Goal: Information Seeking & Learning: Learn about a topic

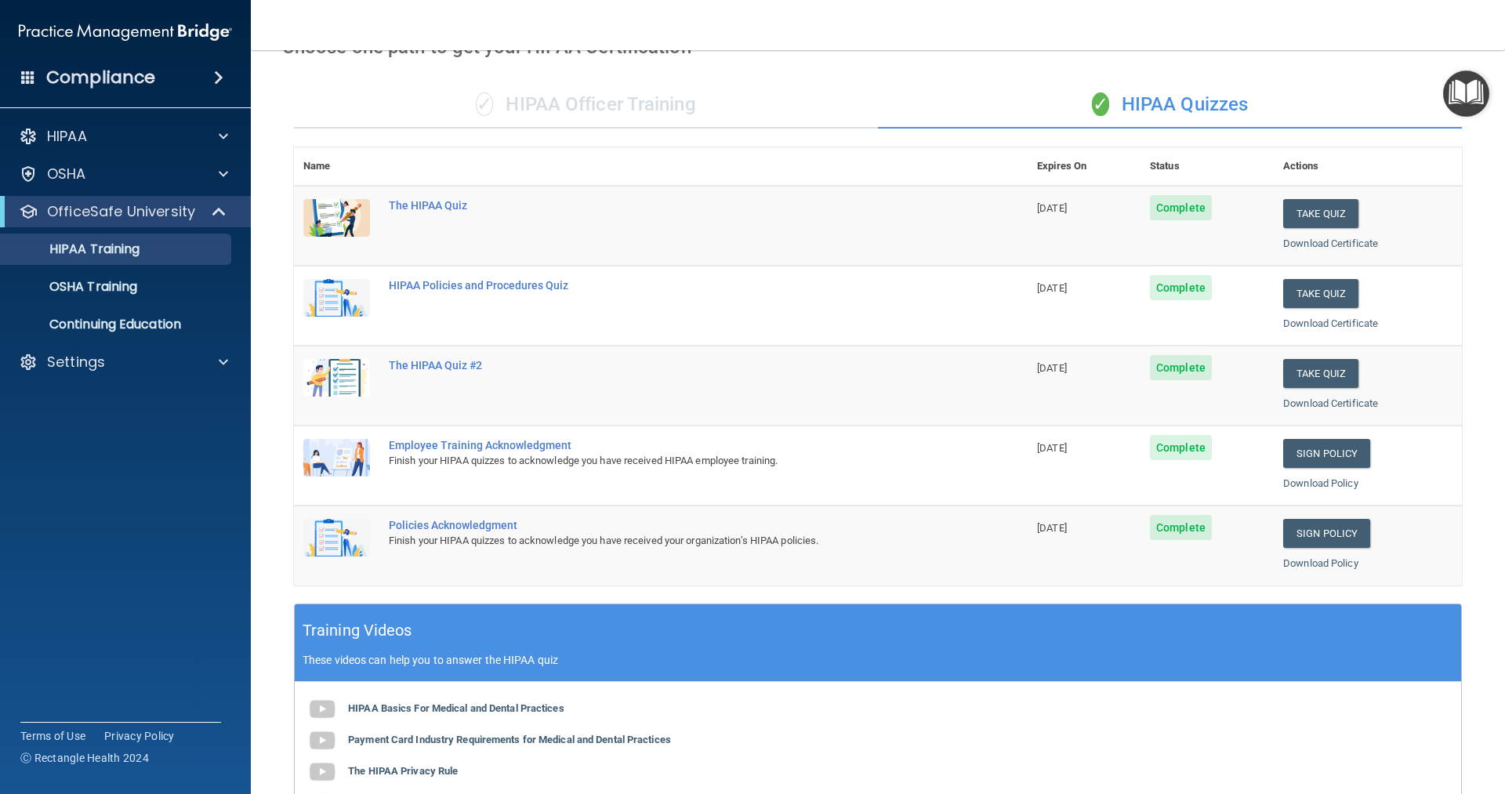
scroll to position [73, 0]
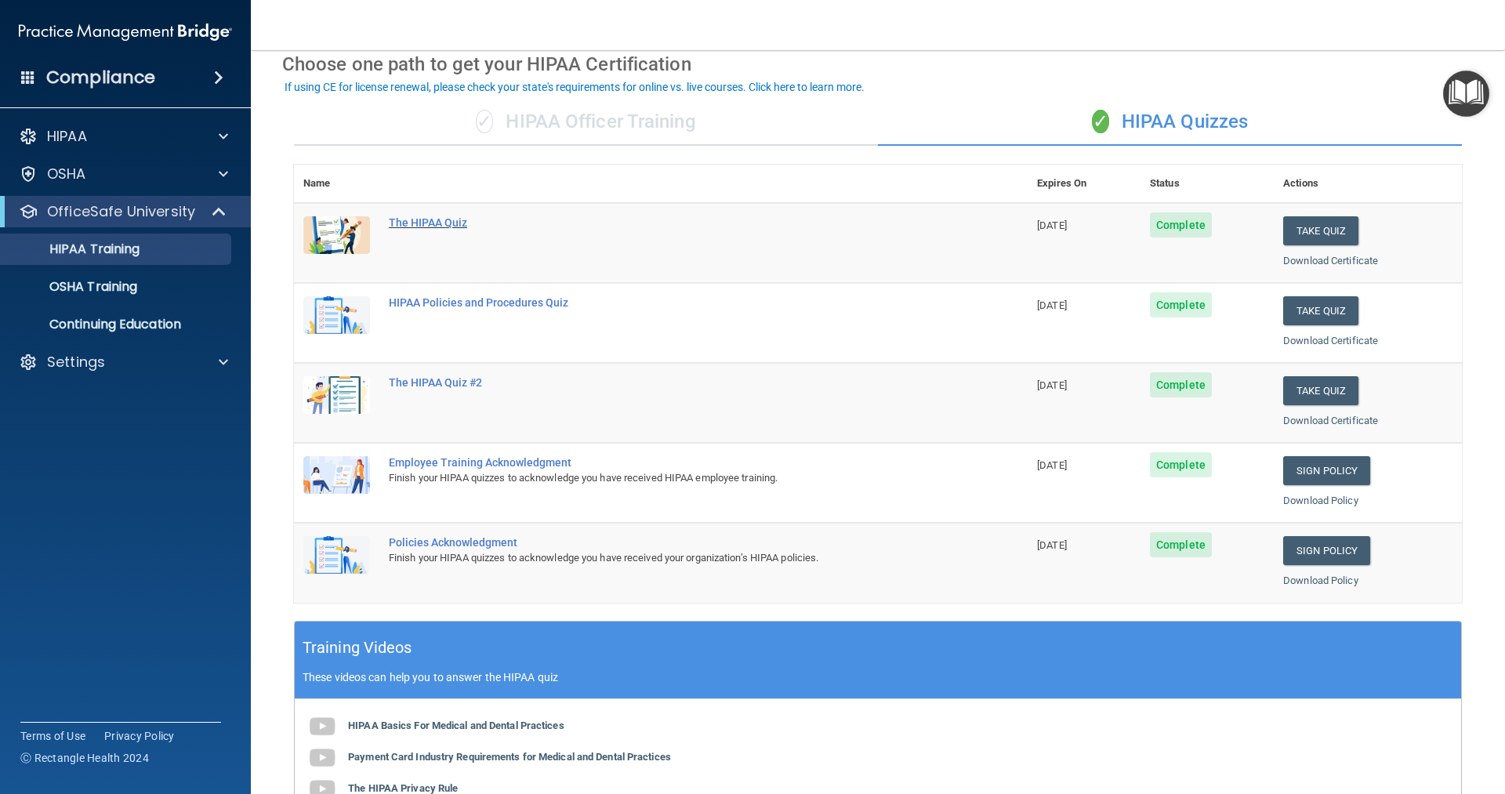
click at [436, 220] on div "The HIPAA Quiz" at bounding box center [669, 222] width 561 height 13
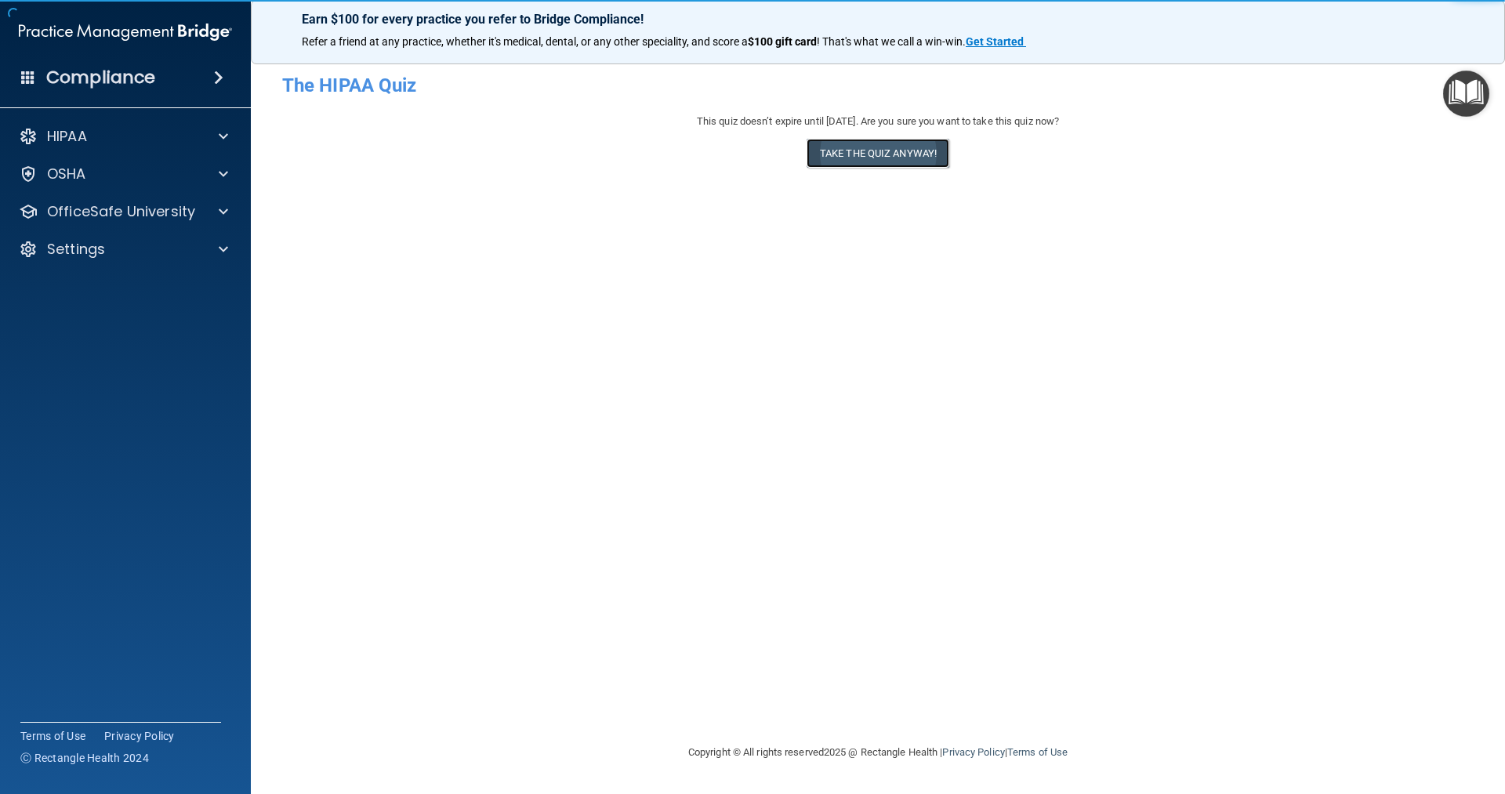
click at [900, 154] on button "Take the quiz anyway!" at bounding box center [878, 153] width 143 height 29
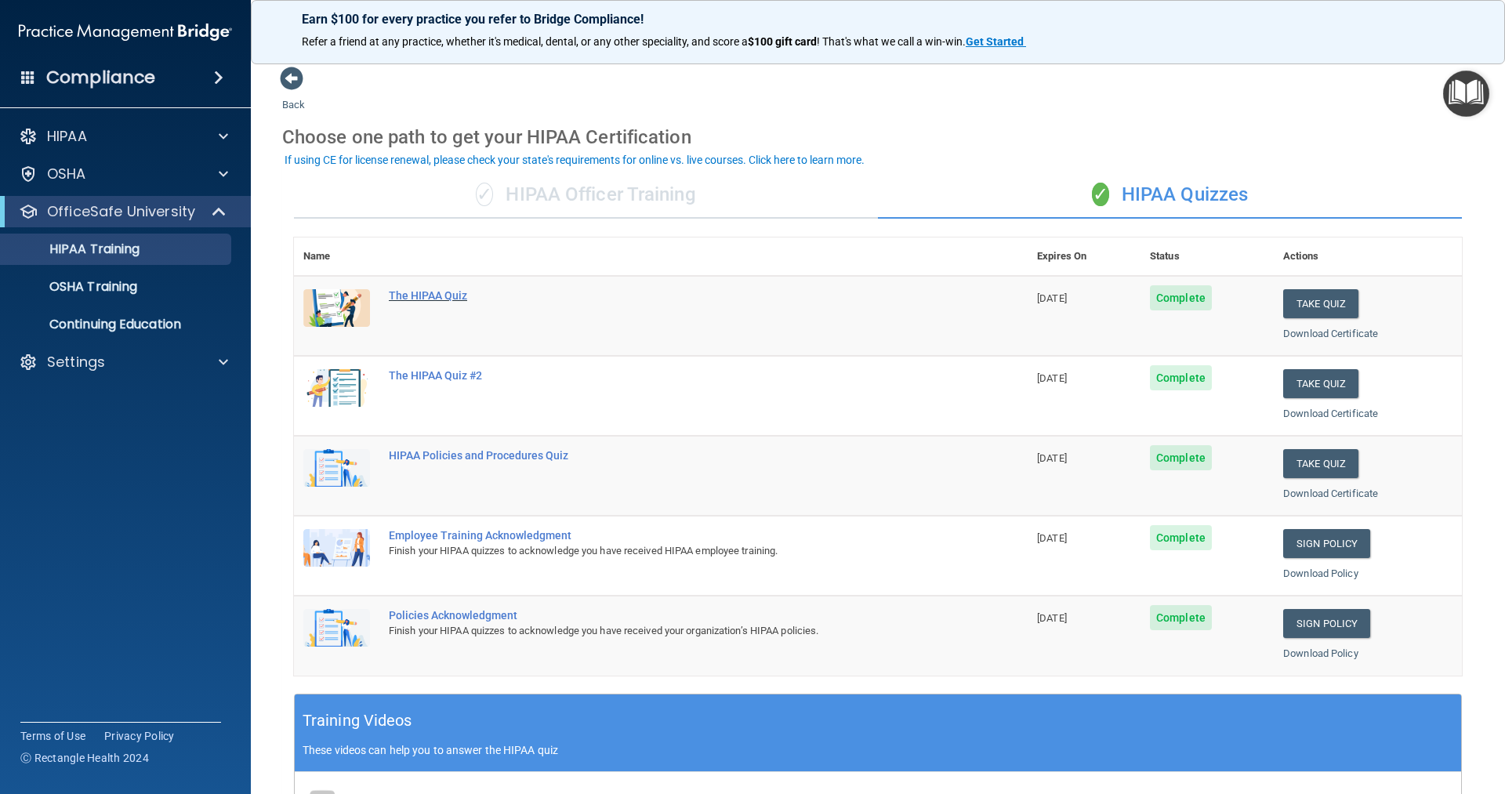
click at [450, 298] on div "The HIPAA Quiz" at bounding box center [669, 295] width 561 height 13
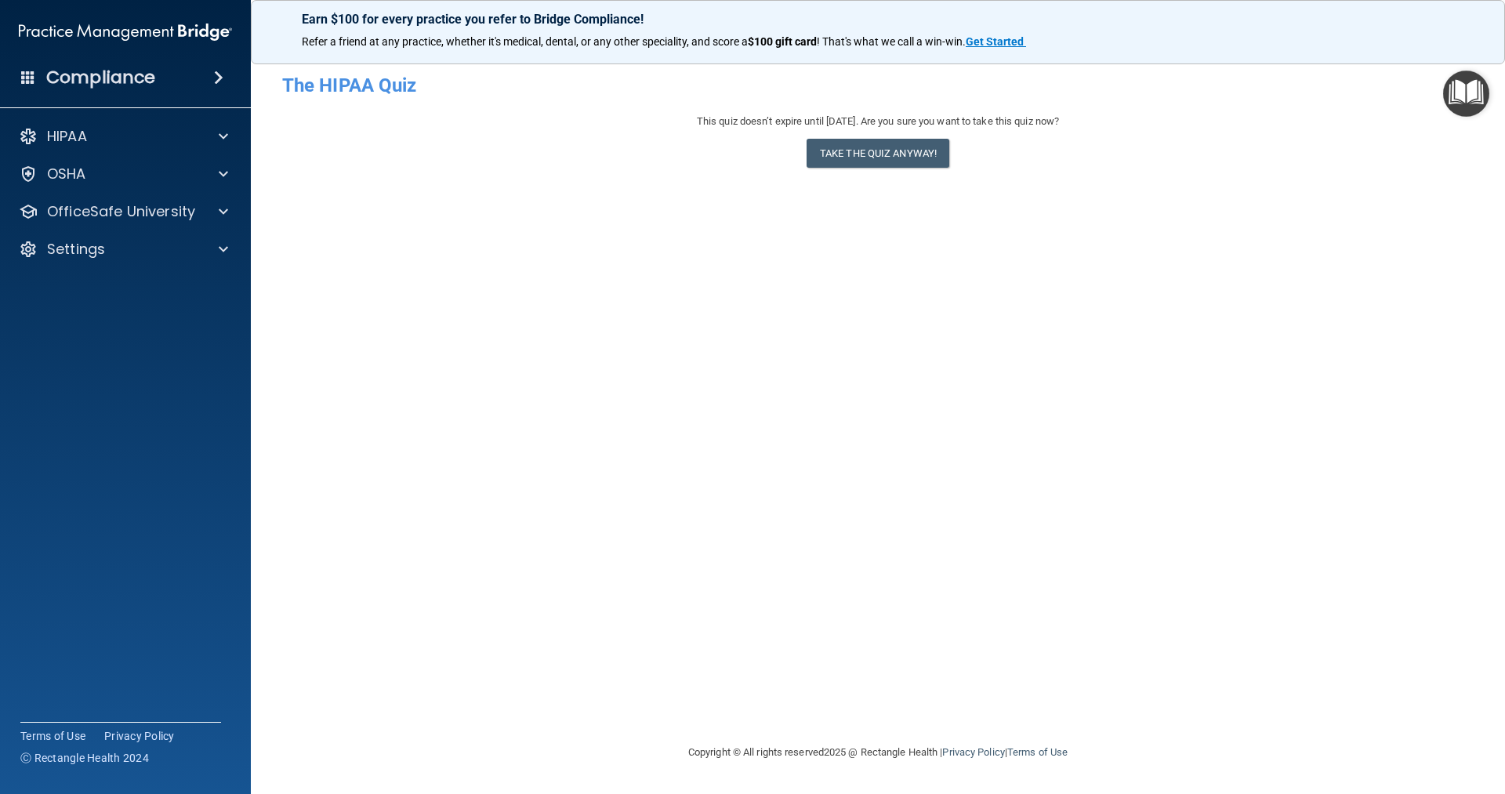
click at [395, 93] on h4 "The HIPAA Quiz" at bounding box center [878, 85] width 1192 height 20
click at [898, 154] on button "Take the quiz anyway!" at bounding box center [878, 153] width 143 height 29
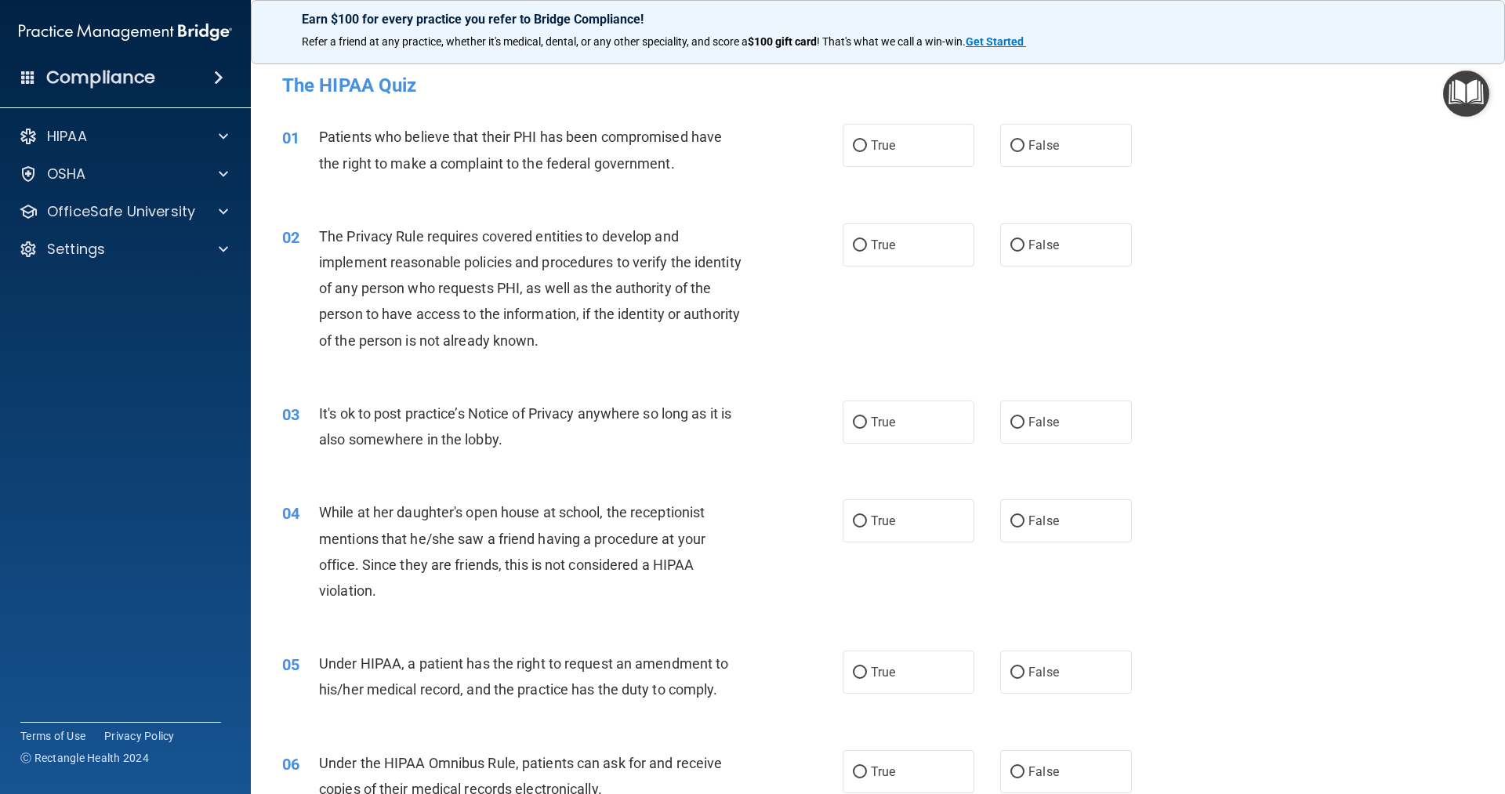
drag, startPoint x: 1280, startPoint y: 139, endPoint x: 1274, endPoint y: 114, distance: 24.9
click at [1276, 135] on div "01 Patients who believe that their PHI has been compromised have the right to m…" at bounding box center [877, 153] width 1215 height 99
drag, startPoint x: 1126, startPoint y: 49, endPoint x: 1109, endPoint y: 44, distance: 17.4
click at [1126, 49] on p "Refer a friend at any practice, whether it's medical, dental, or any other spec…" at bounding box center [878, 42] width 1152 height 16
click at [86, 130] on p "HIPAA" at bounding box center [67, 136] width 40 height 19
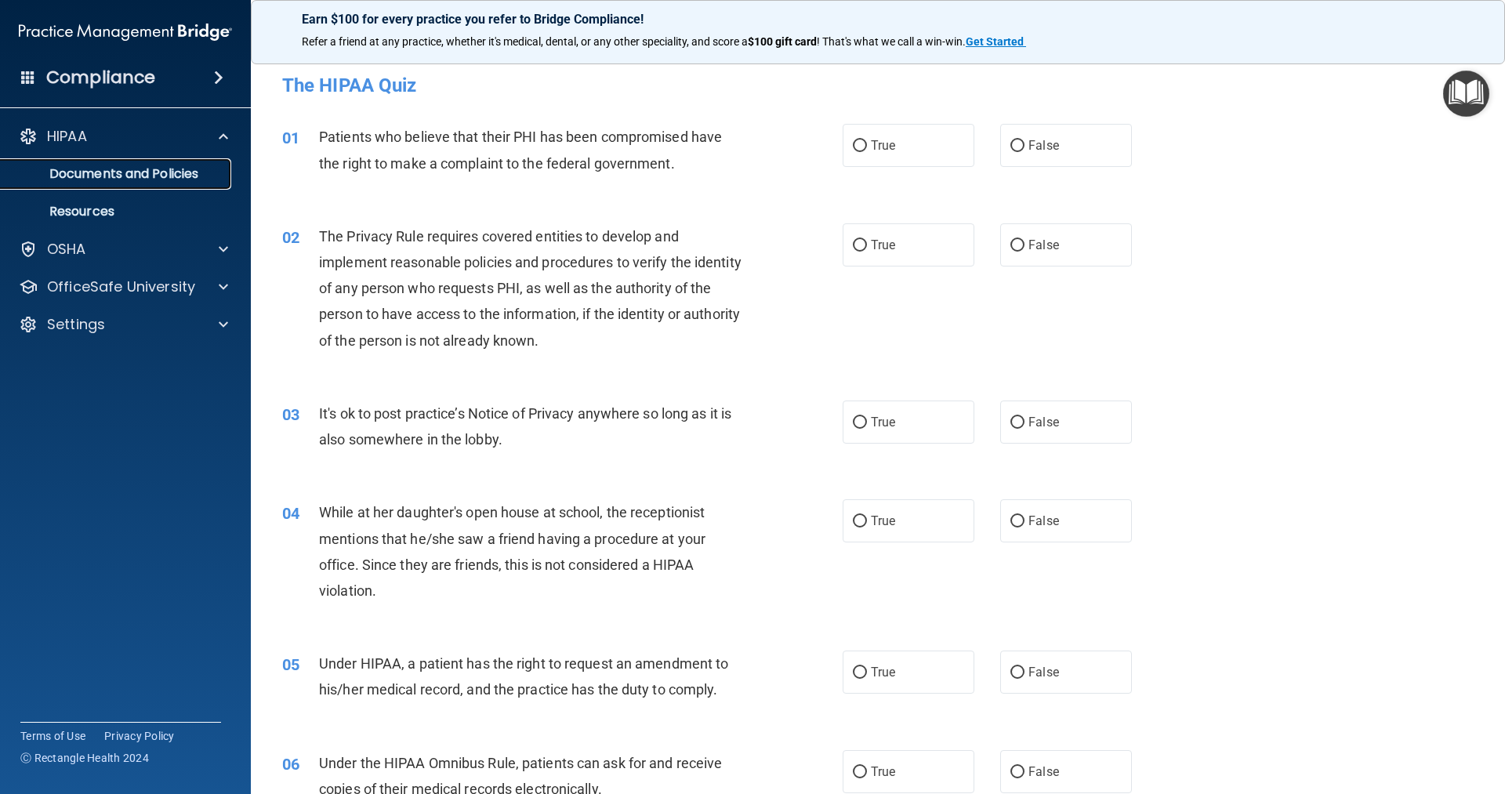
click at [126, 168] on p "Documents and Policies" at bounding box center [117, 174] width 214 height 16
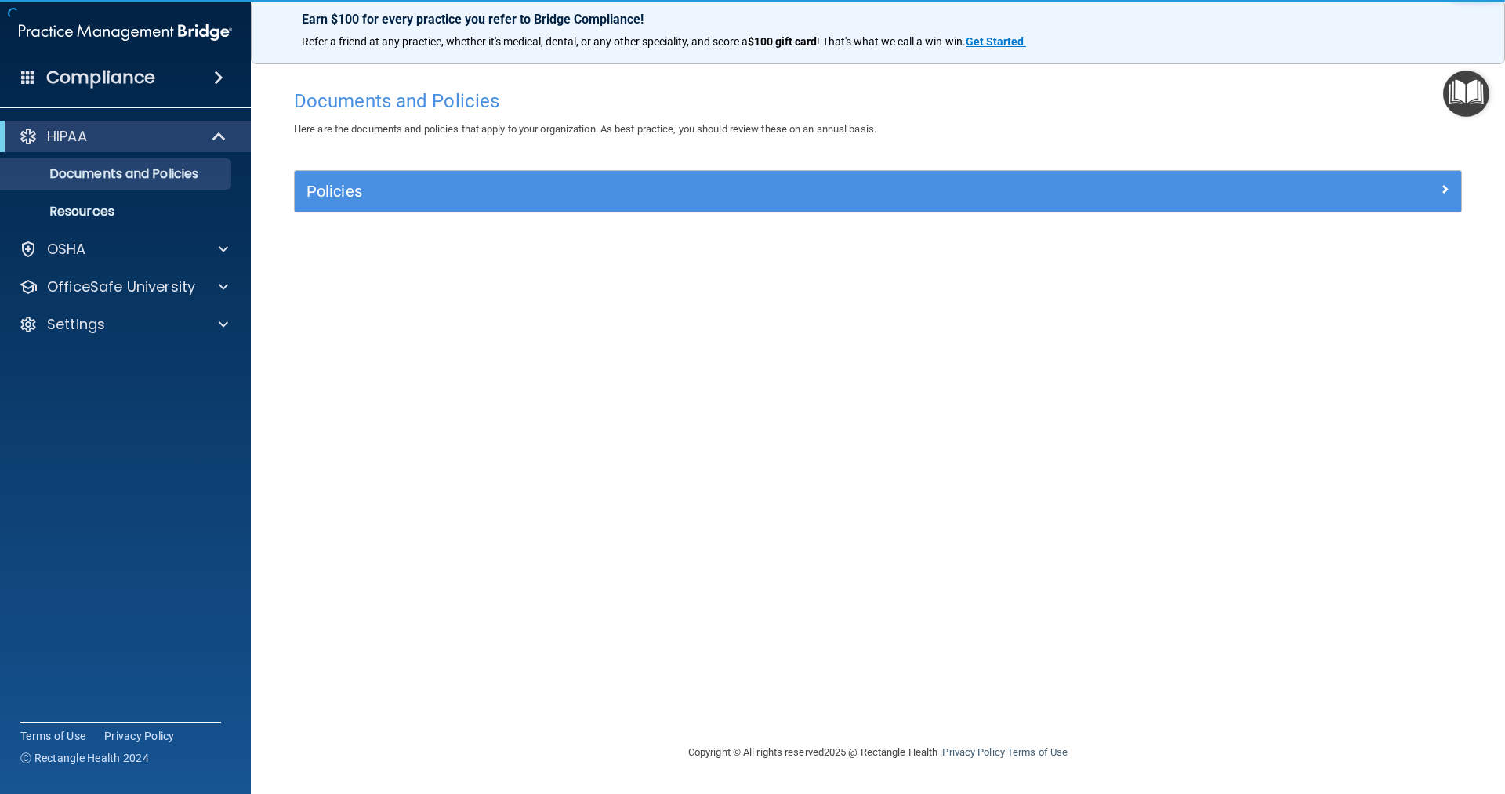
click at [419, 106] on h4 "Documents and Policies" at bounding box center [878, 101] width 1168 height 20
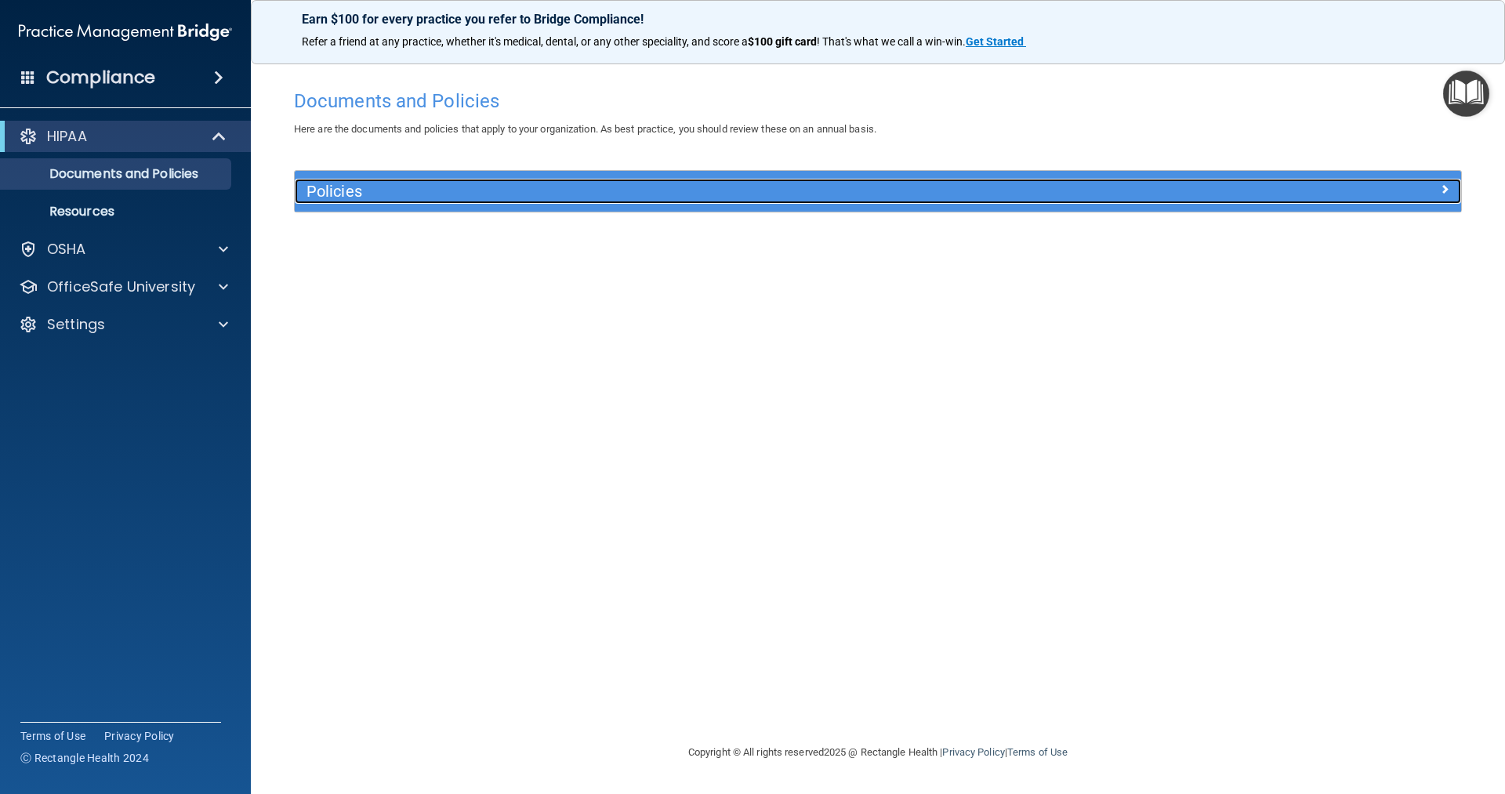
click at [385, 192] on h5 "Policies" at bounding box center [732, 191] width 851 height 17
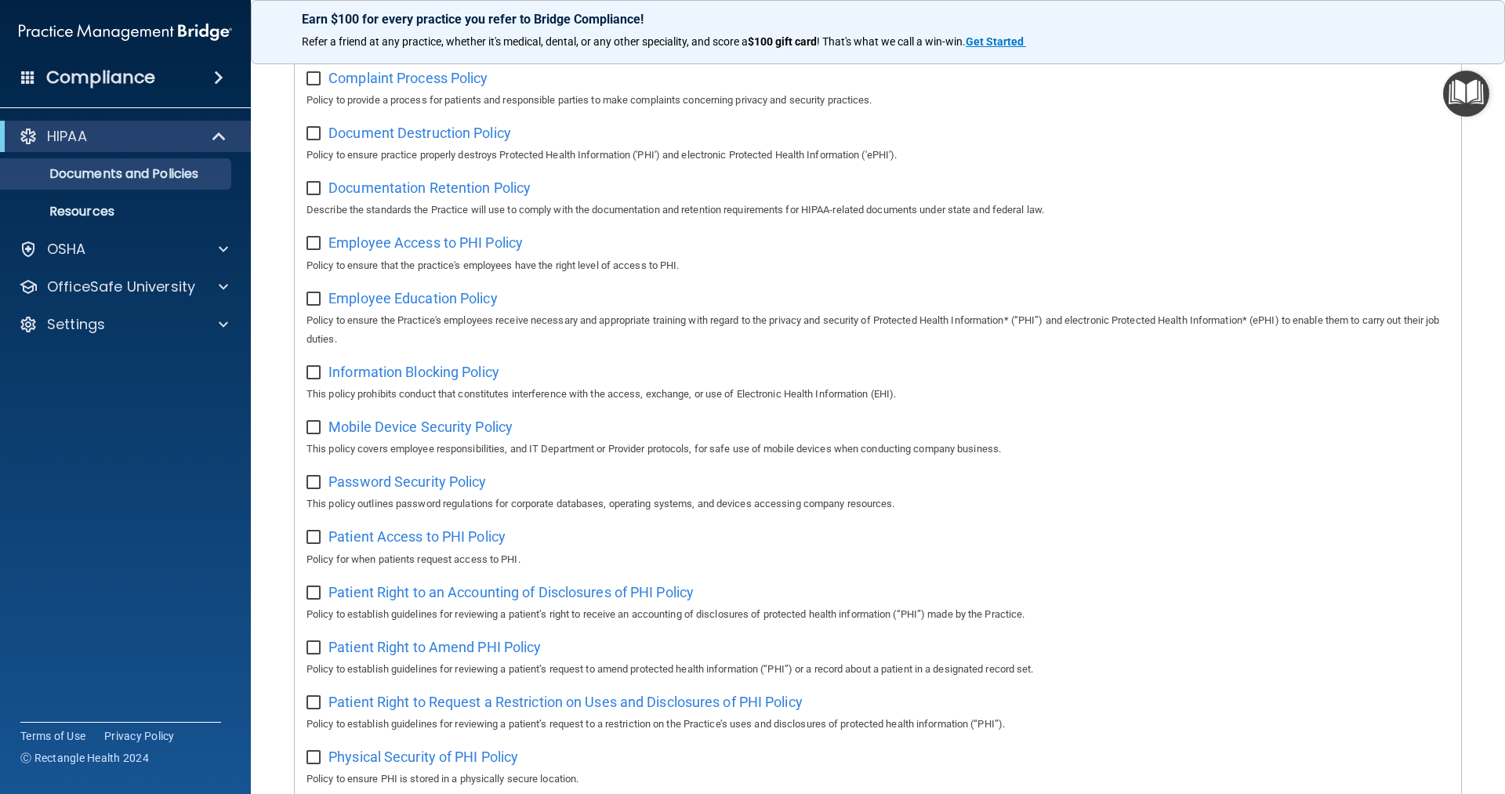
scroll to position [308, 0]
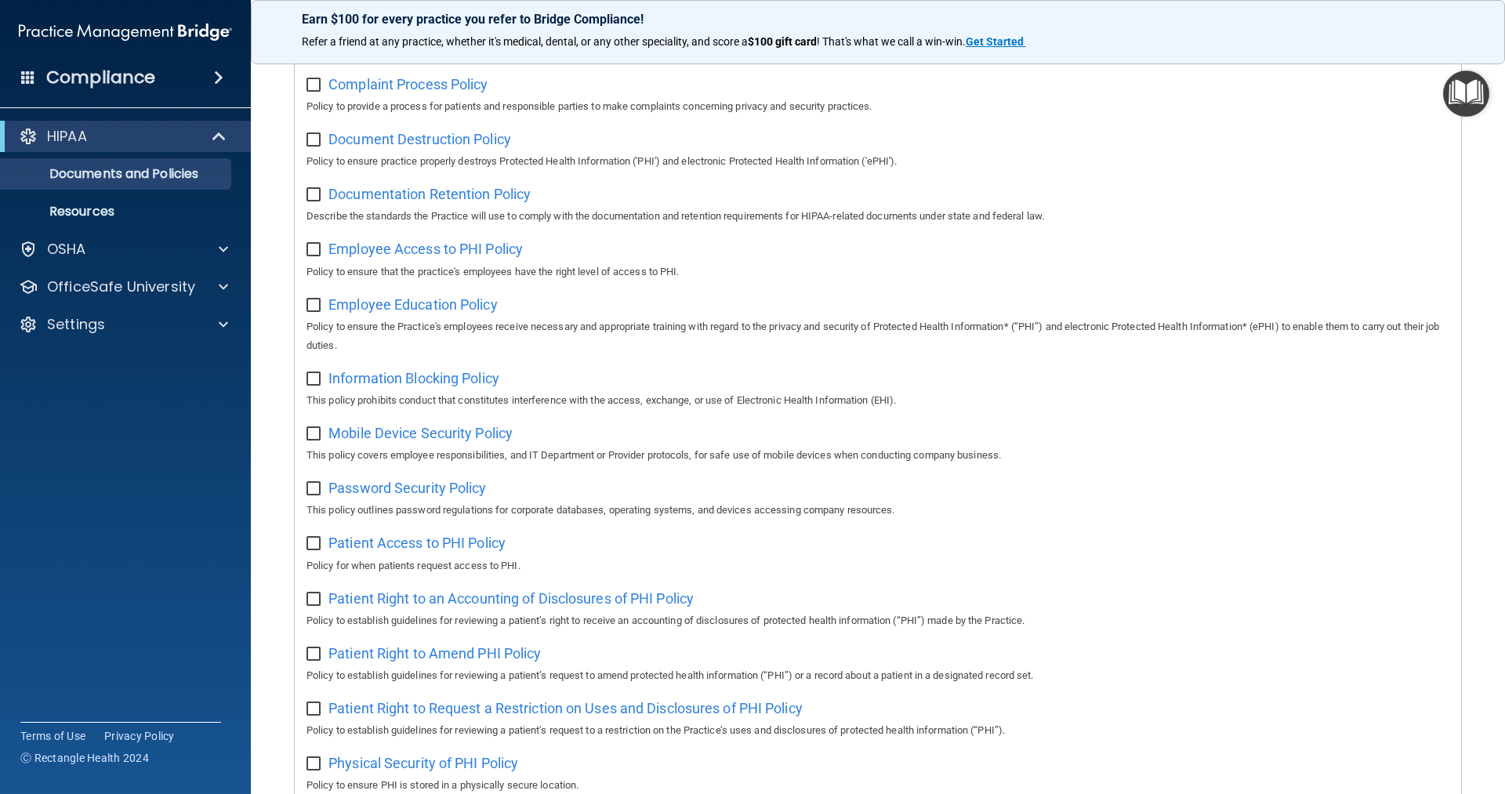
click at [102, 125] on div "HIPAA" at bounding box center [125, 136] width 251 height 31
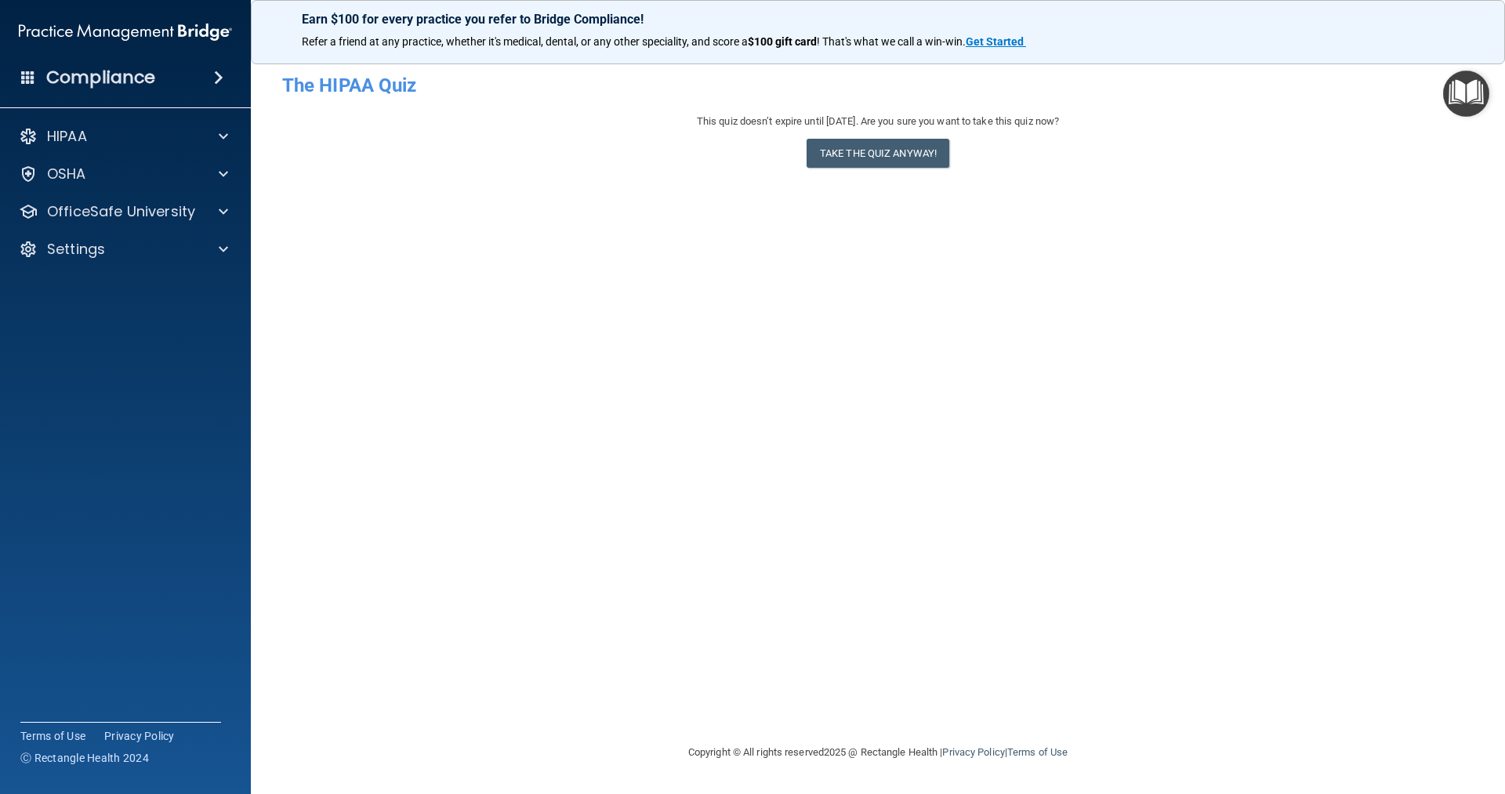
click at [1467, 92] on img "Open Resource Center" at bounding box center [1466, 94] width 46 height 46
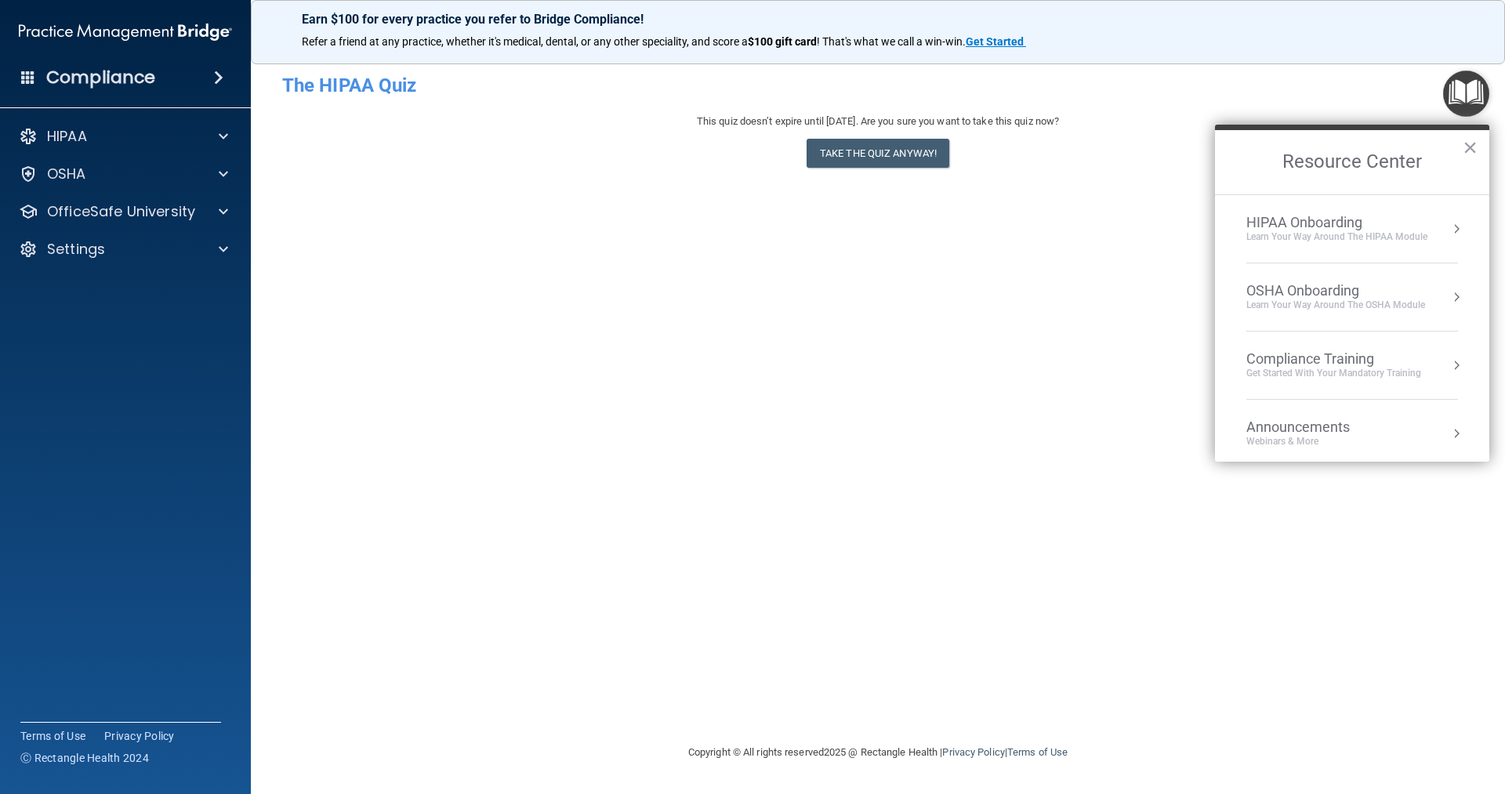
click at [1370, 368] on div "Get Started with your mandatory training" at bounding box center [1334, 373] width 175 height 13
click at [1329, 219] on div "HIPAA Training for Members" at bounding box center [1315, 221] width 175 height 14
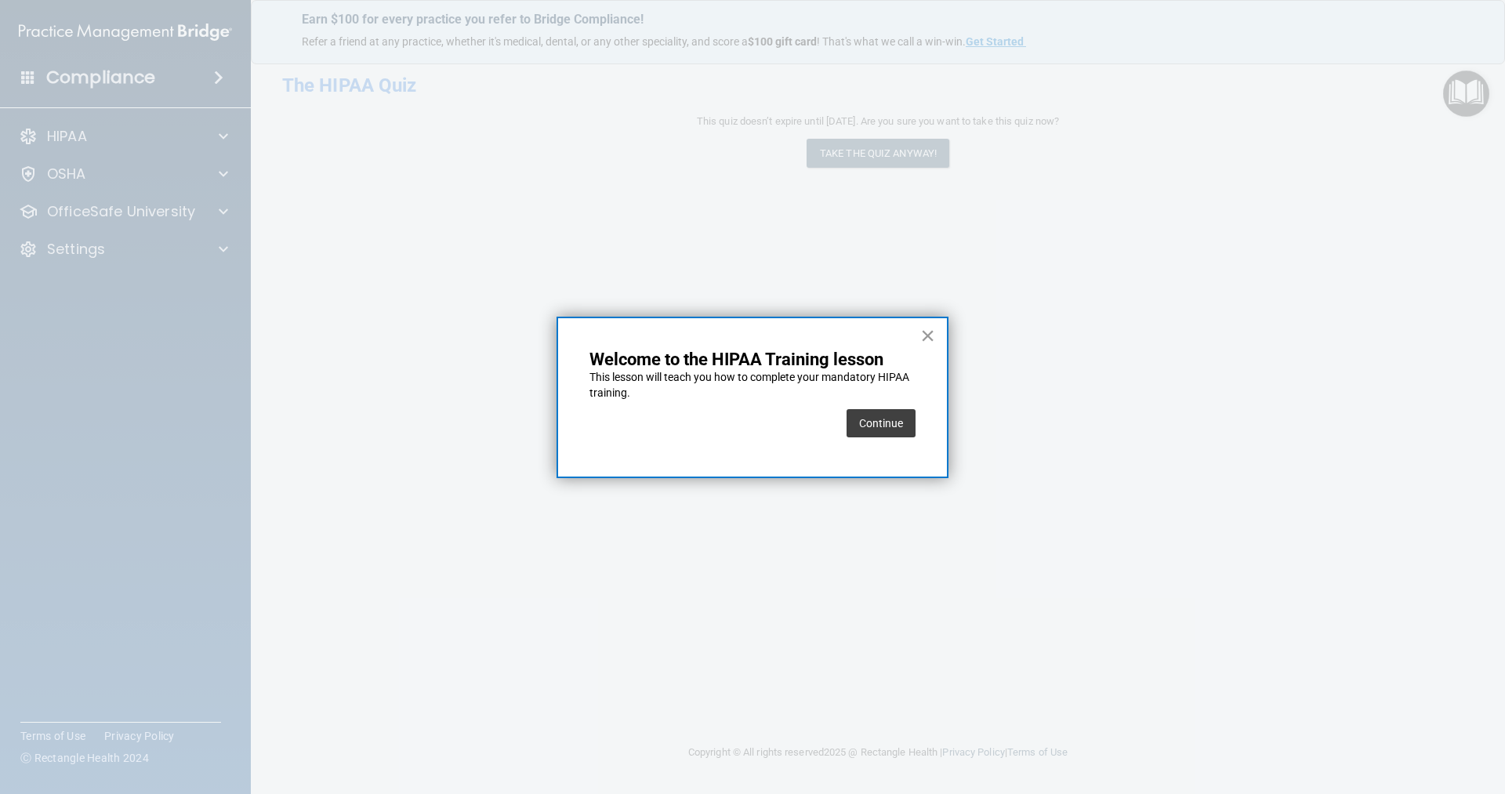
click at [924, 328] on button "×" at bounding box center [927, 335] width 15 height 25
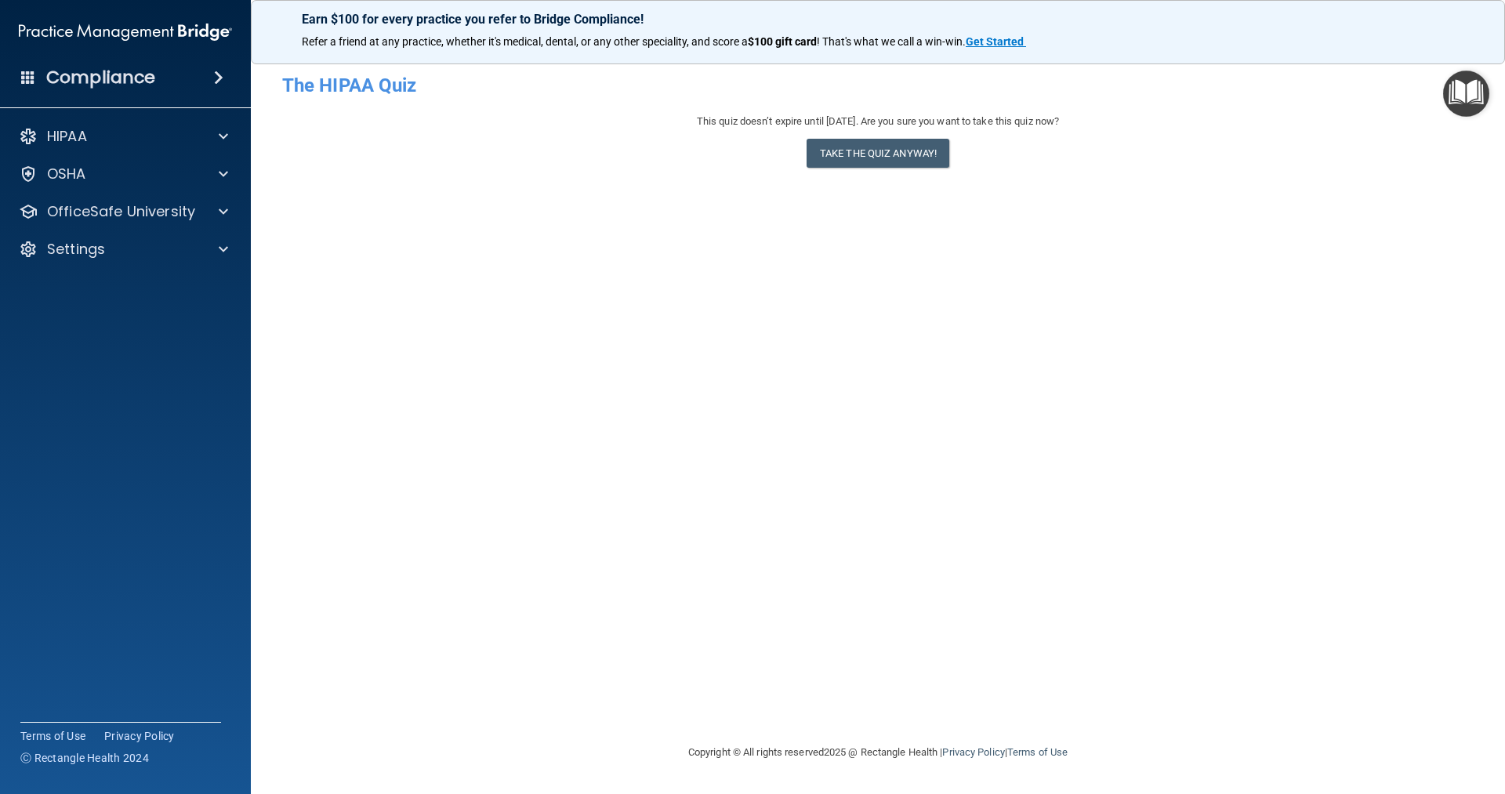
click at [165, 71] on div "Compliance" at bounding box center [125, 77] width 251 height 34
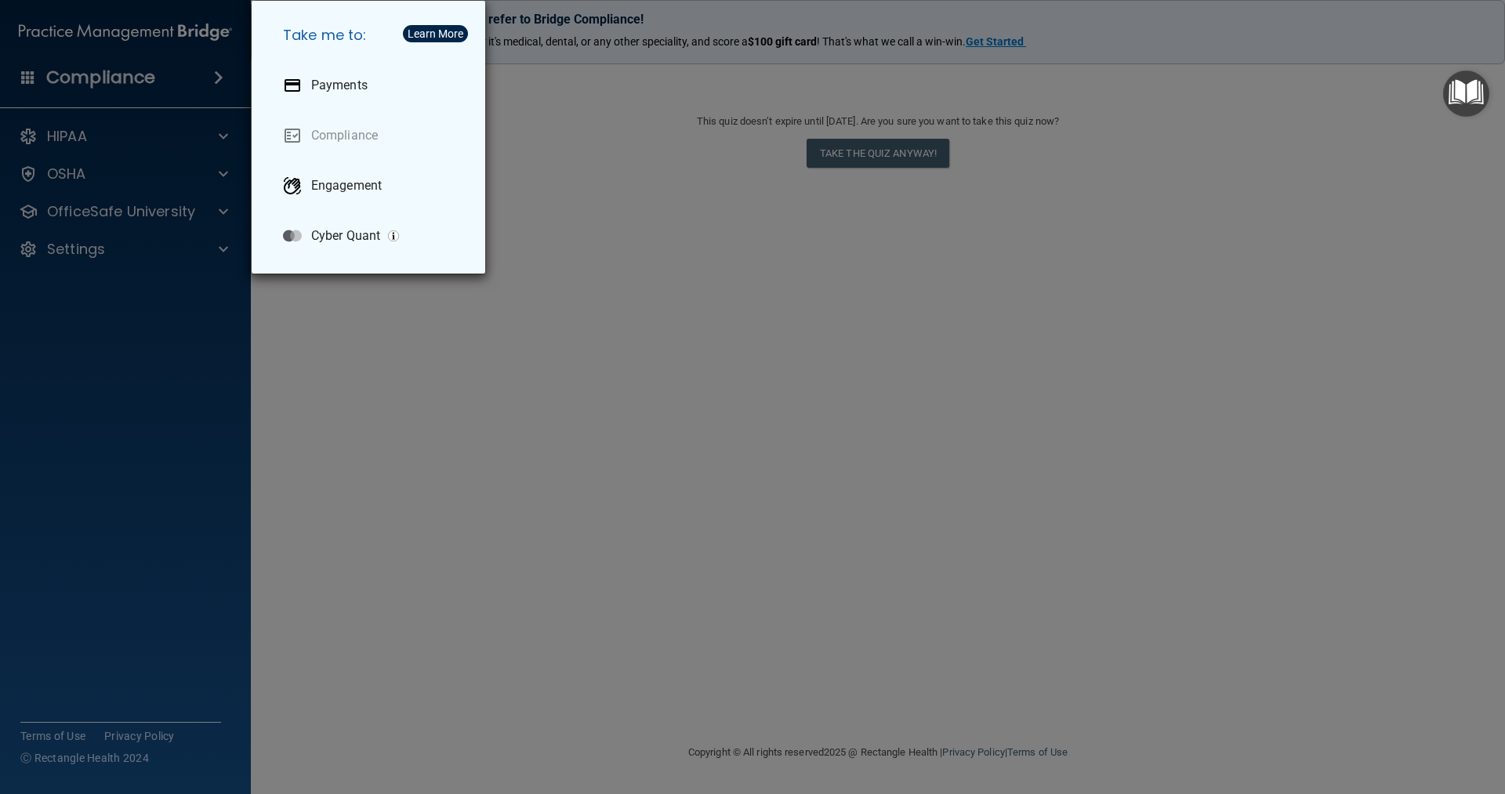
click at [78, 138] on div "Take me to: Payments Compliance Engagement Cyber Quant" at bounding box center [752, 397] width 1505 height 794
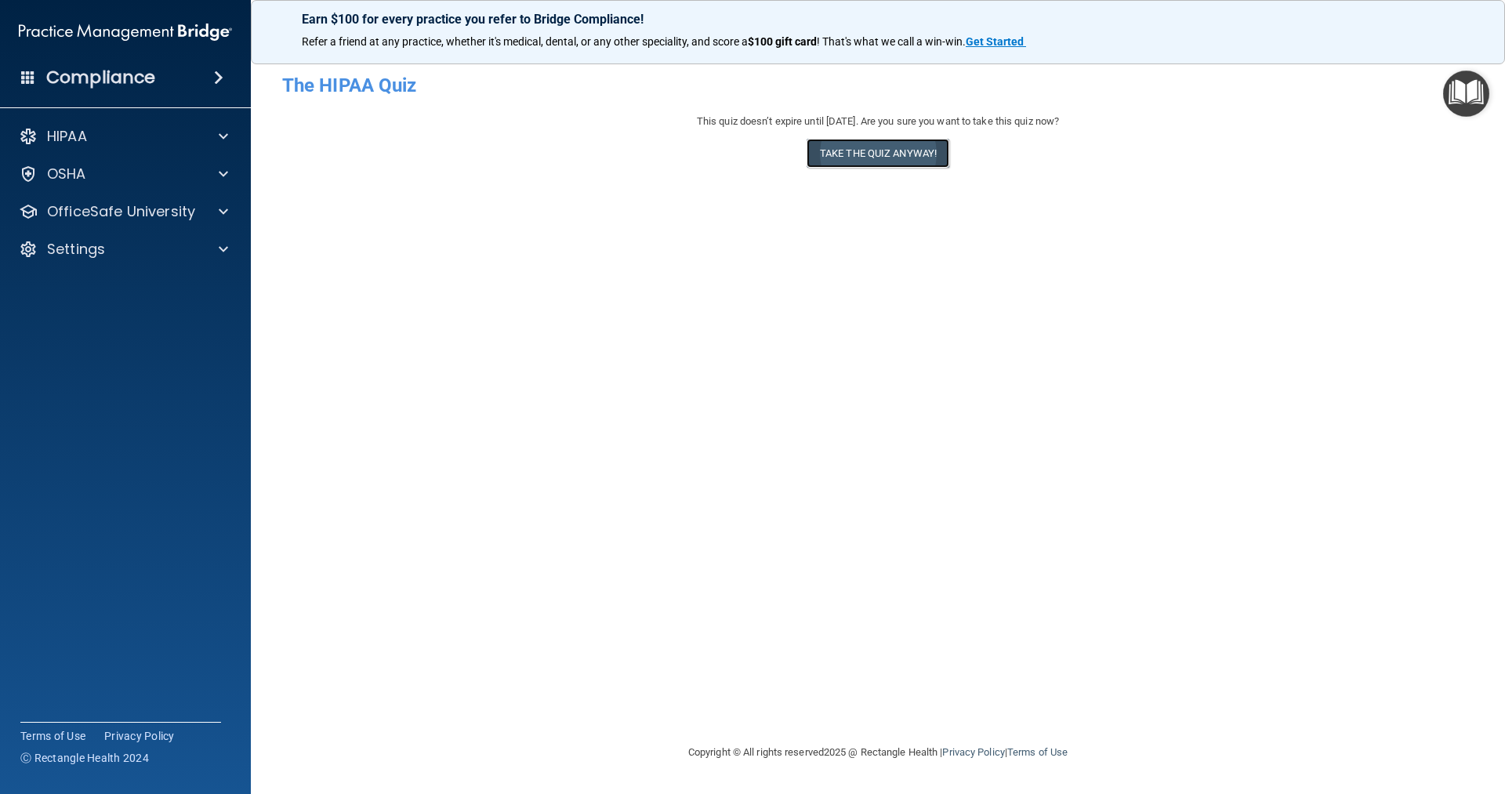
click at [842, 151] on button "Take the quiz anyway!" at bounding box center [878, 153] width 143 height 29
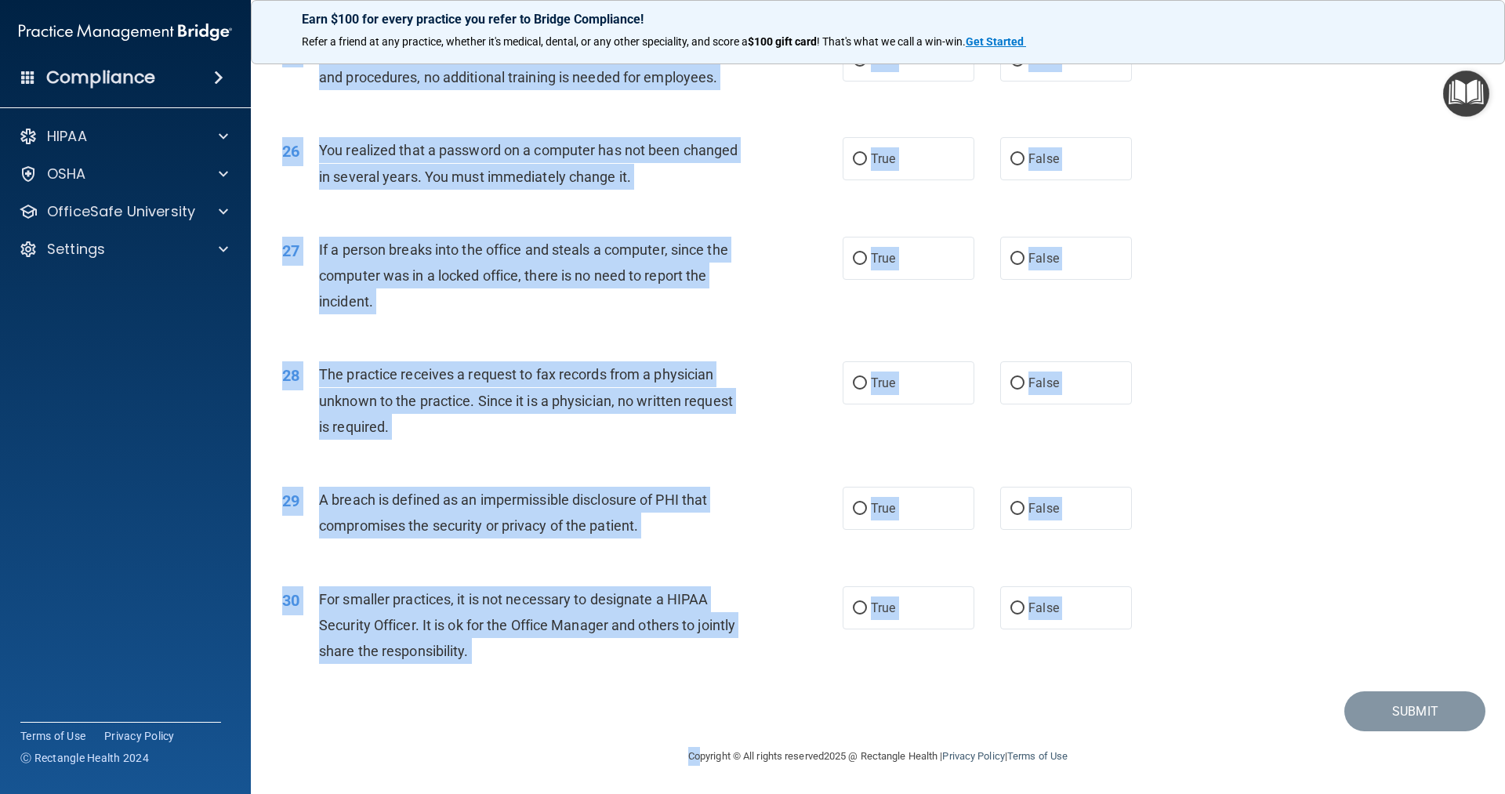
scroll to position [2917, 0]
drag, startPoint x: 318, startPoint y: 136, endPoint x: 509, endPoint y: 666, distance: 563.2
copy div "Loremips dol sitamet cons adipi ELI sed doei temporincid utla etd magna al enim…"
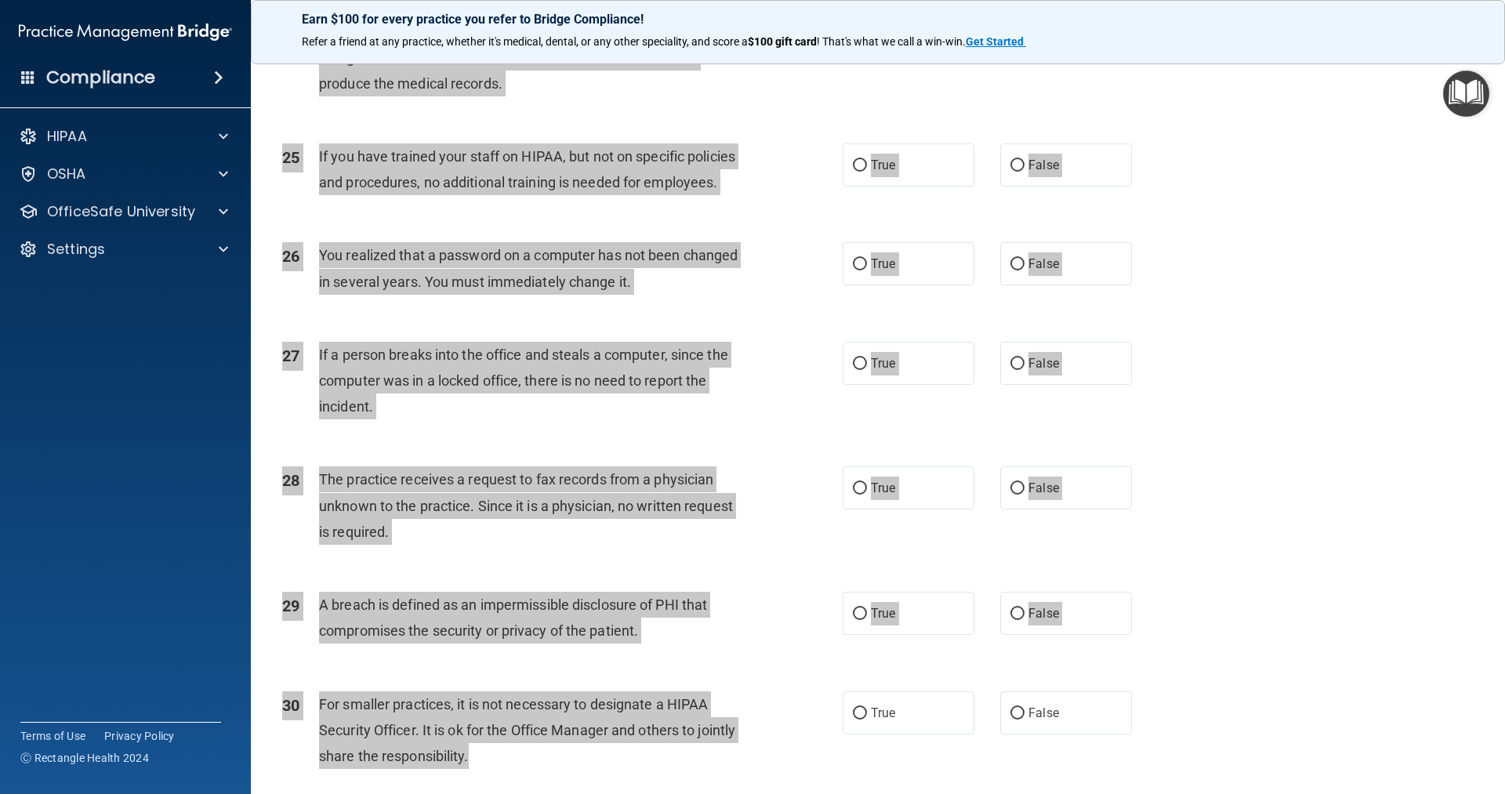
scroll to position [2446, 0]
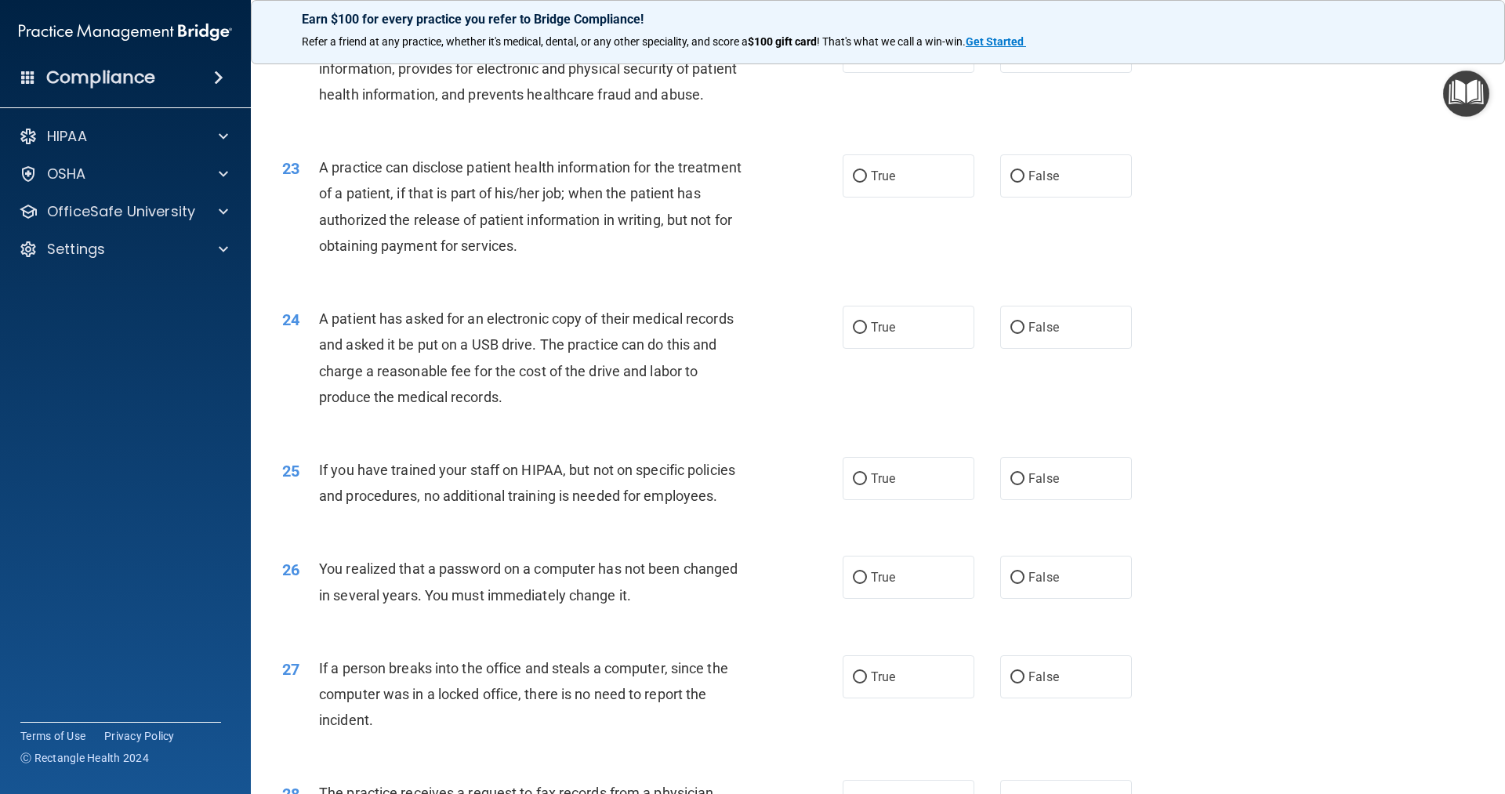
click at [28, 397] on accordion "HIPAA Documents and Policies Report an Incident Business Associates Emergency P…" at bounding box center [126, 352] width 252 height 477
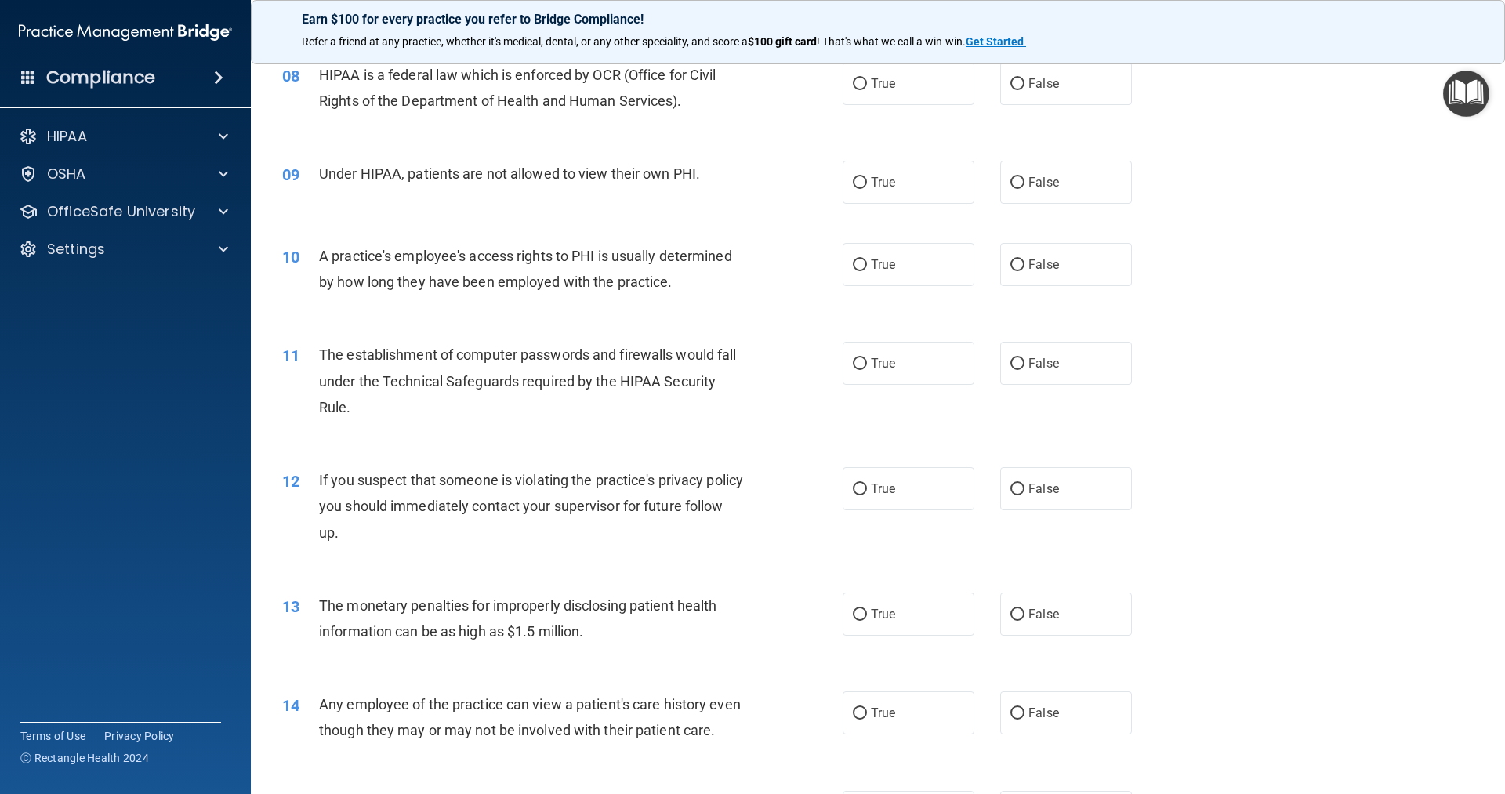
scroll to position [878, 0]
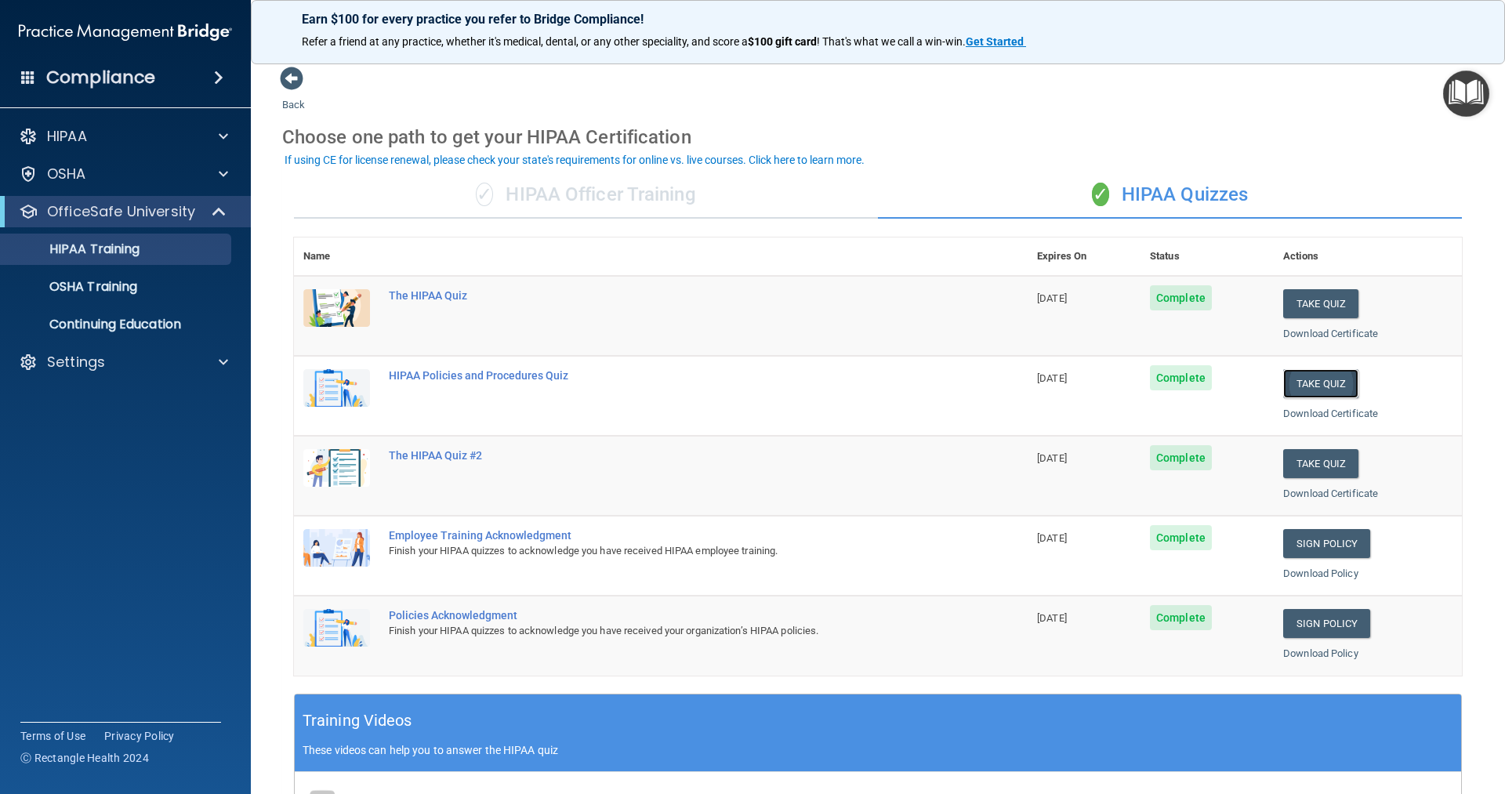
click at [1309, 387] on button "Take Quiz" at bounding box center [1320, 383] width 75 height 29
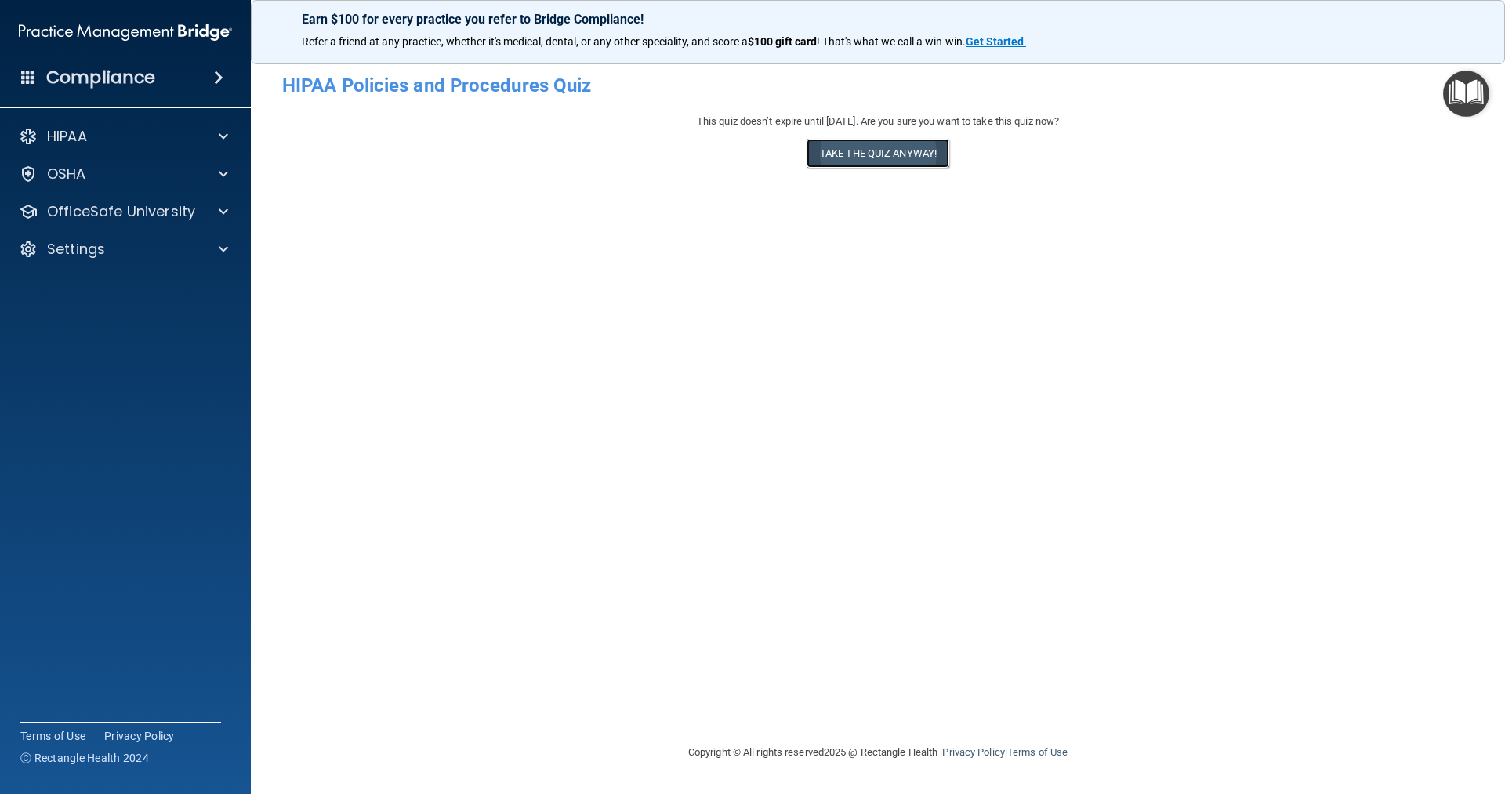
click at [854, 151] on button "Take the quiz anyway!" at bounding box center [878, 153] width 143 height 29
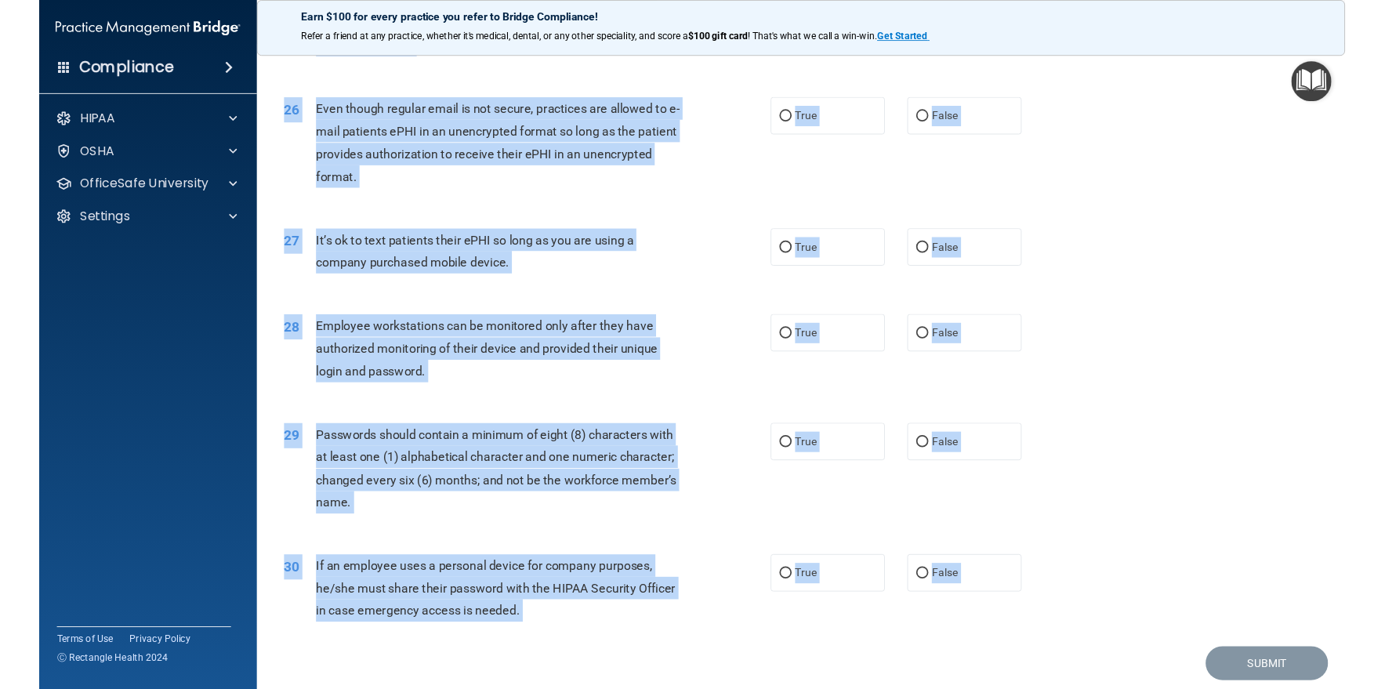
scroll to position [3142, 0]
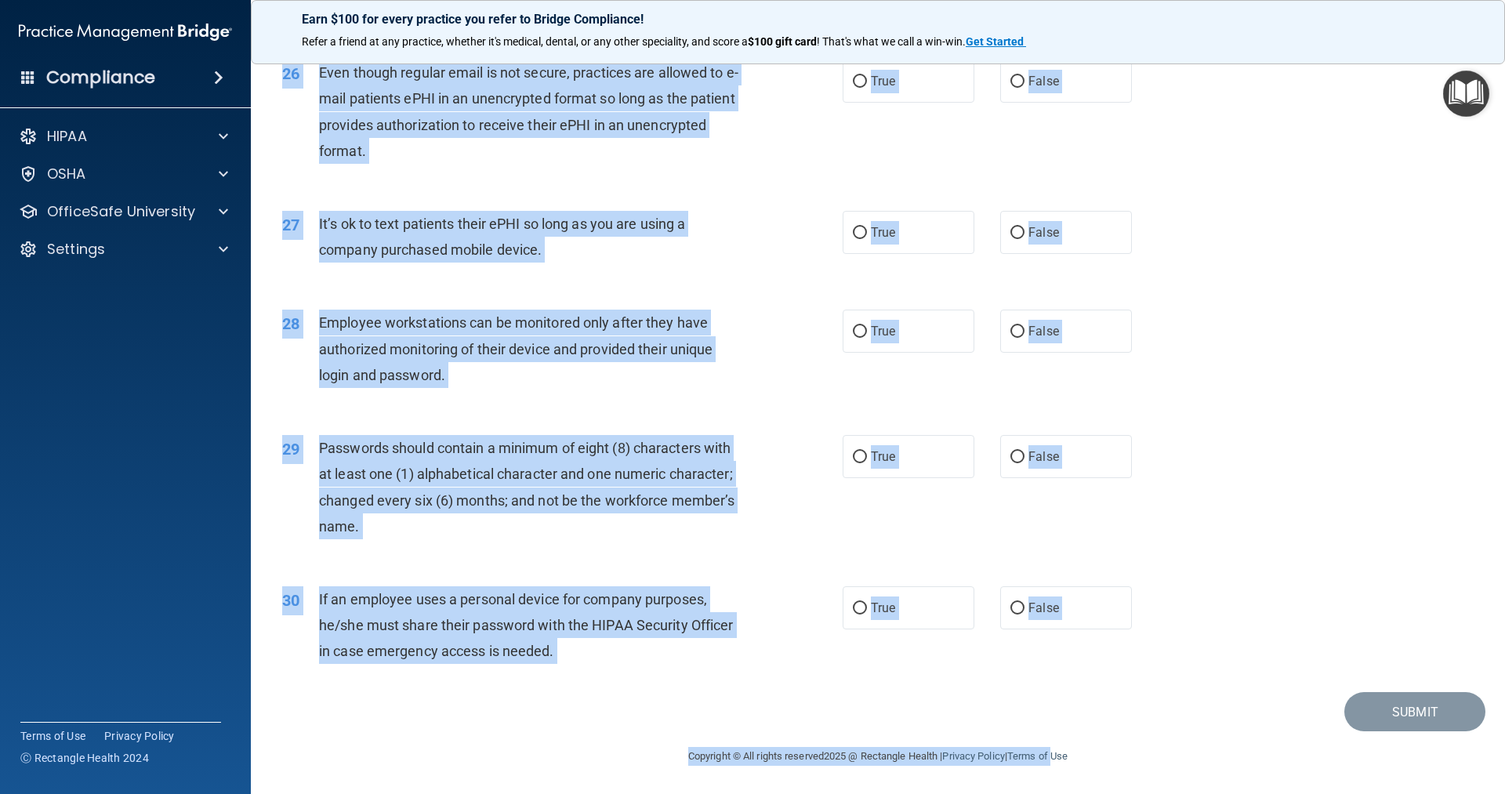
drag, startPoint x: 271, startPoint y: 85, endPoint x: 1056, endPoint y: 770, distance: 1041.8
click at [1056, 770] on main "- HIPAA Policies and Procedures Quiz This quiz doesn’t expire until [DATE]. Are…" at bounding box center [878, 422] width 1254 height 744
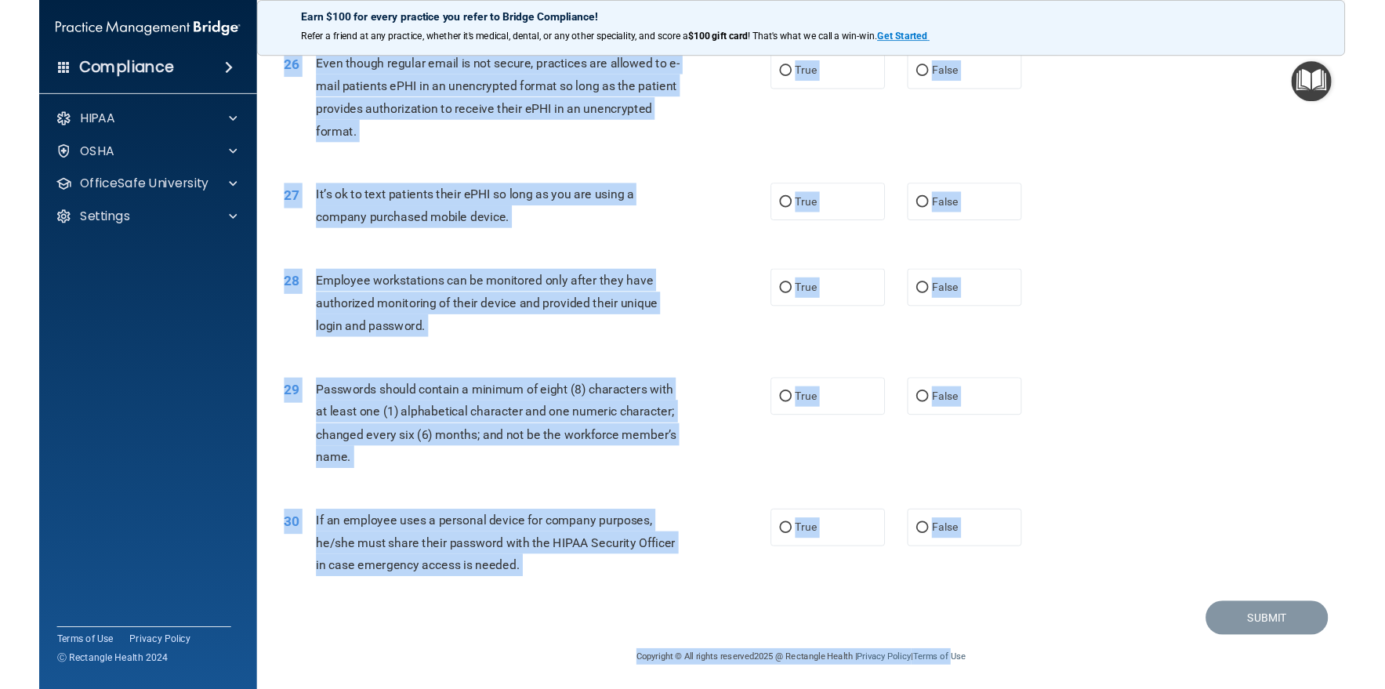
scroll to position [3376, 0]
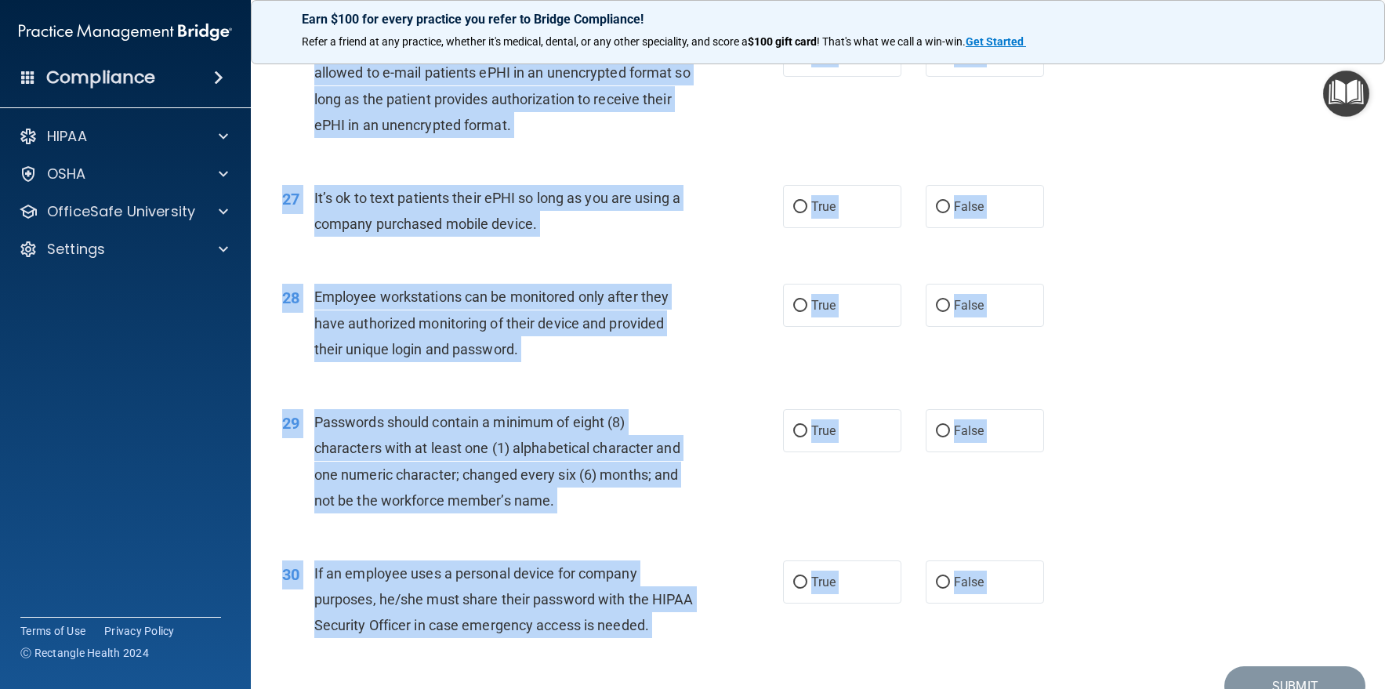
copy main "LOREM Ipsumdol sit Ametconsec Adip Elit sedd eiusm’t incidi utlab 30/10/8538. E…"
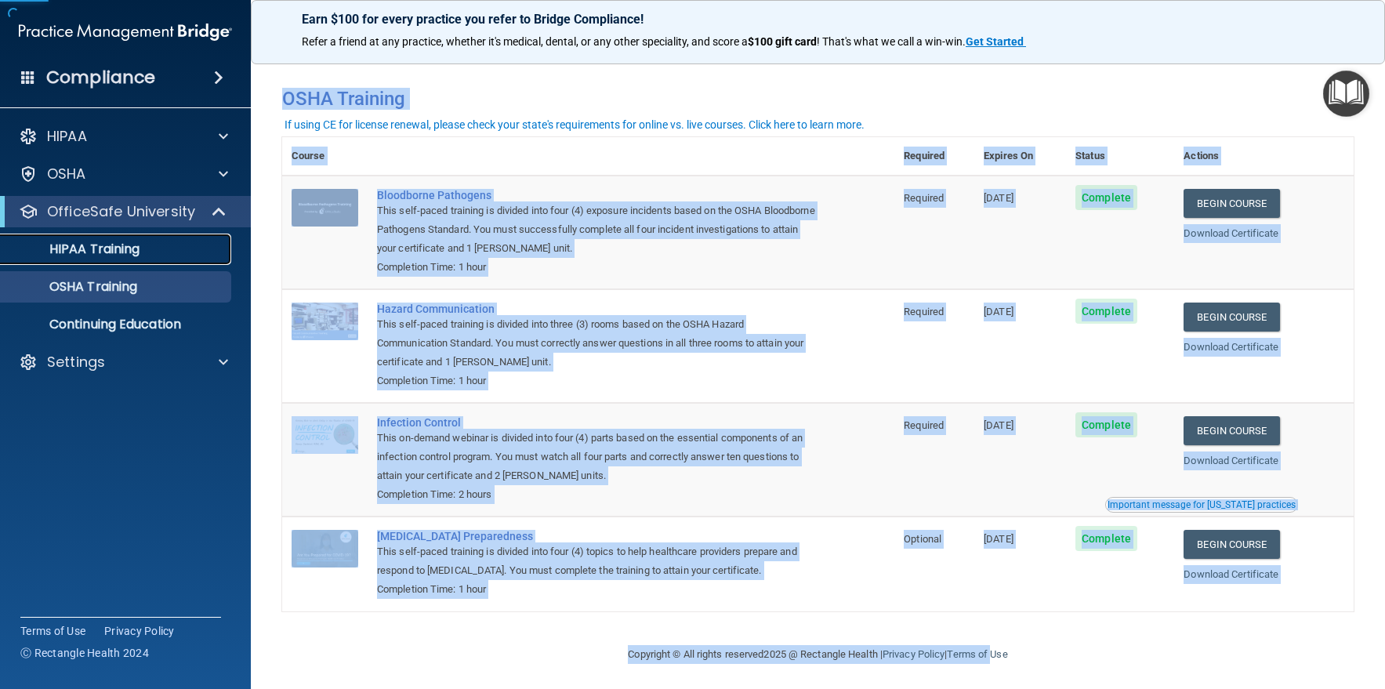
click at [98, 248] on p "HIPAA Training" at bounding box center [74, 249] width 129 height 16
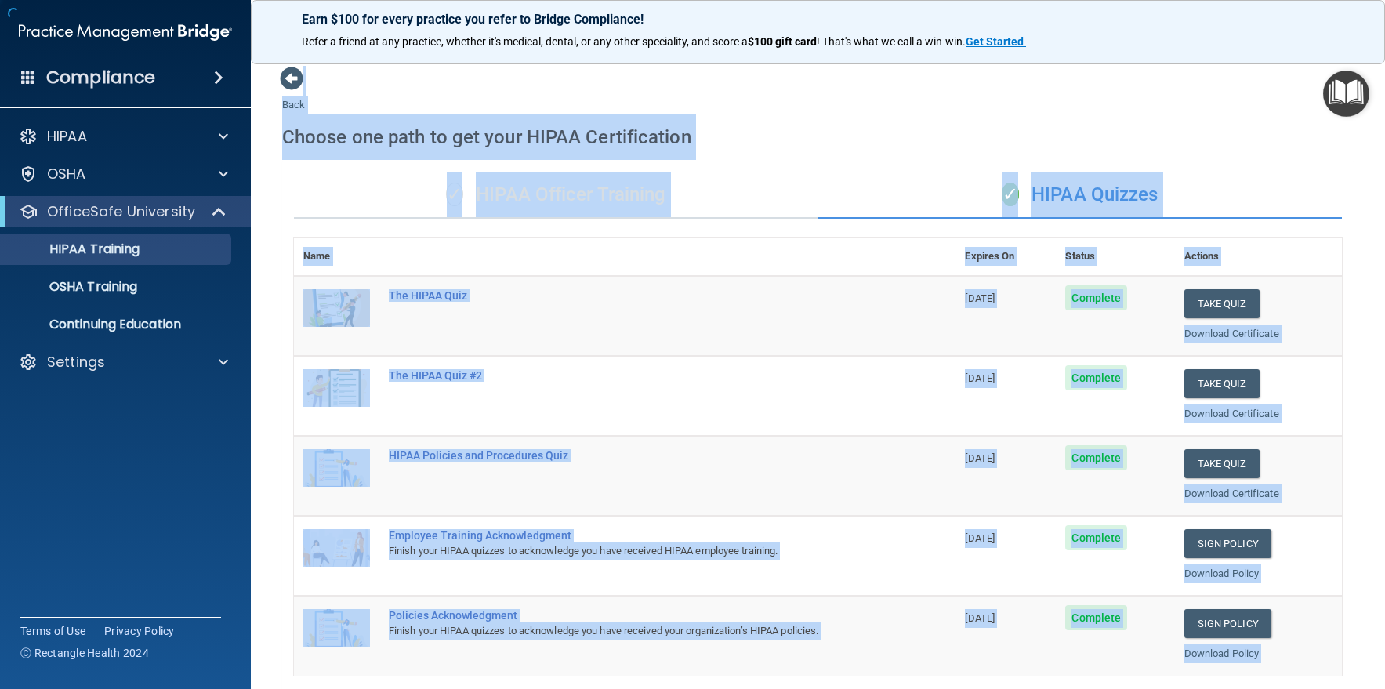
click at [724, 125] on div "Choose one path to get your HIPAA Certification" at bounding box center [818, 136] width 1072 height 45
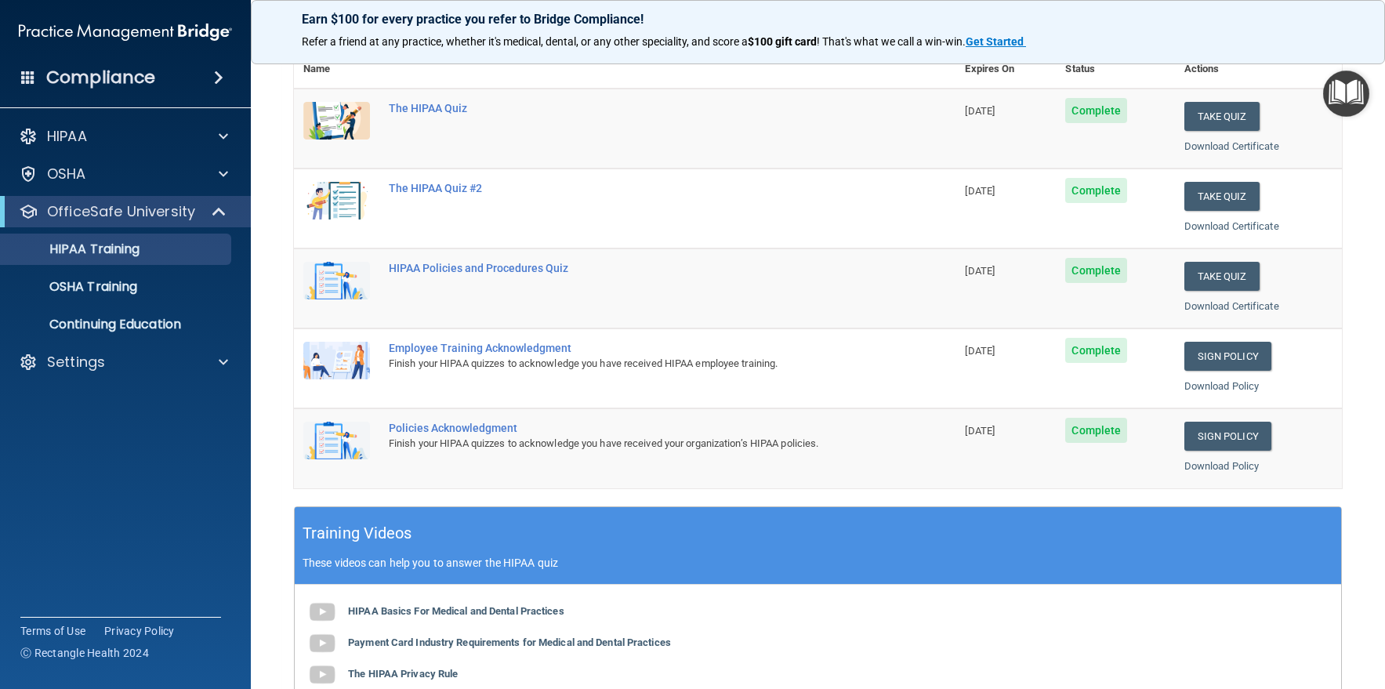
scroll to position [235, 0]
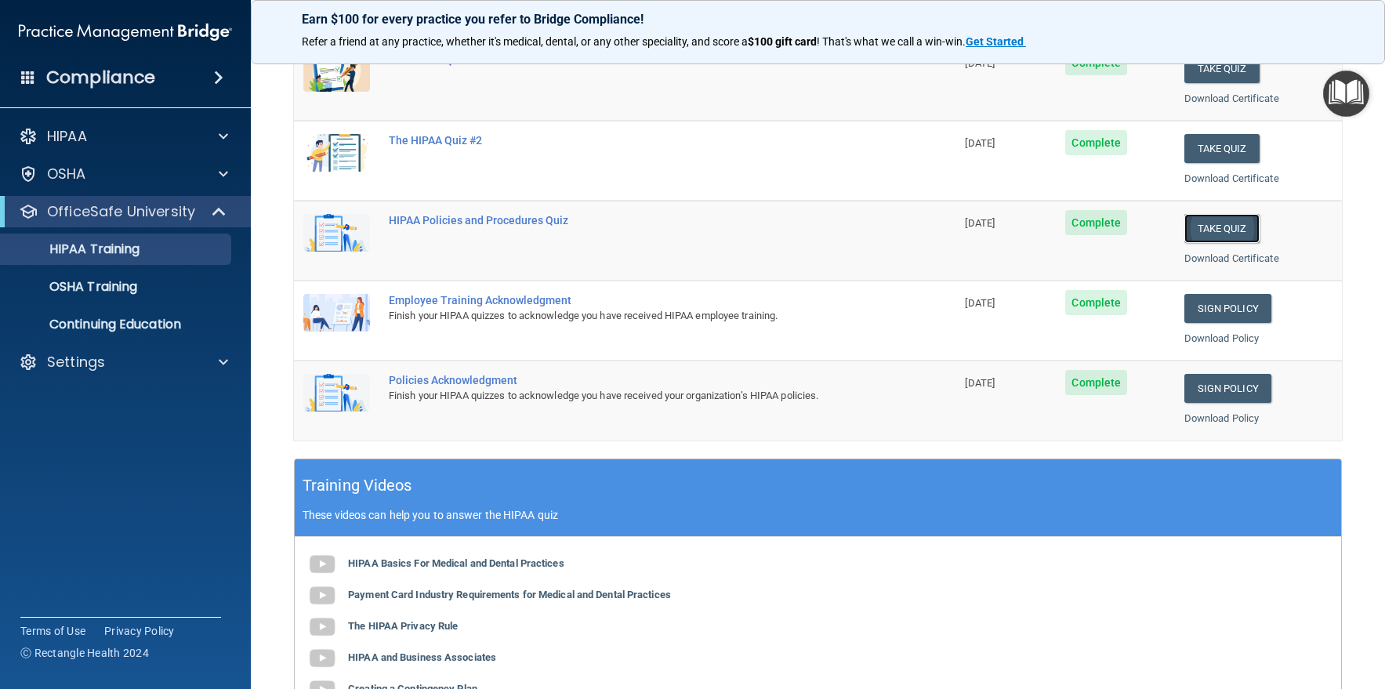
click at [1210, 225] on button "Take Quiz" at bounding box center [1222, 228] width 75 height 29
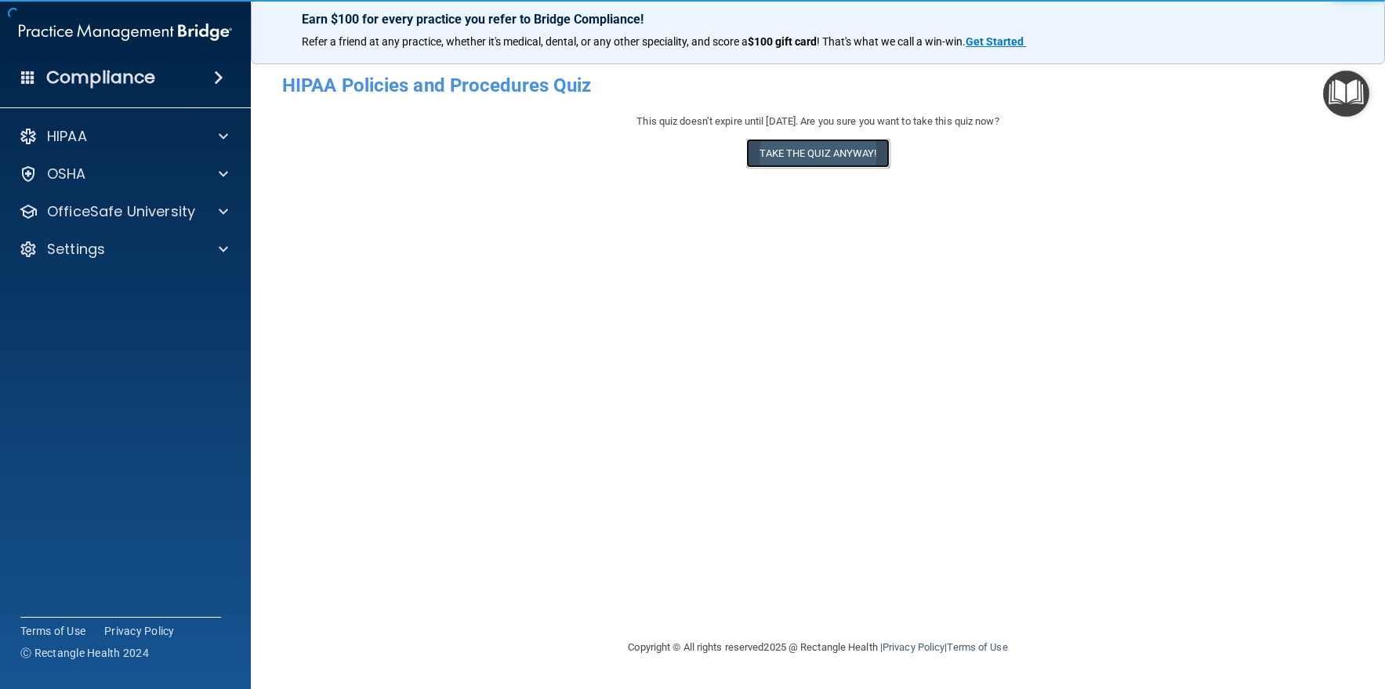
click at [788, 154] on button "Take the quiz anyway!" at bounding box center [817, 153] width 143 height 29
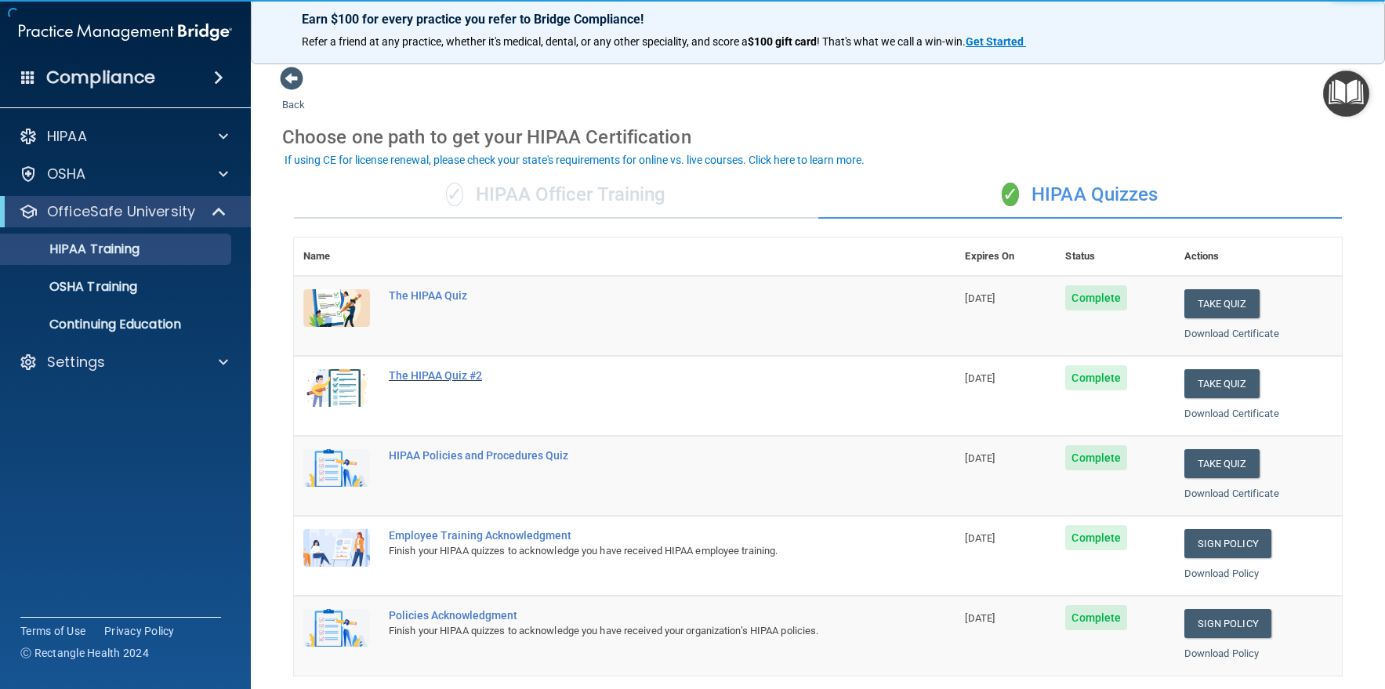
click at [434, 373] on div "The HIPAA Quiz #2" at bounding box center [633, 375] width 488 height 13
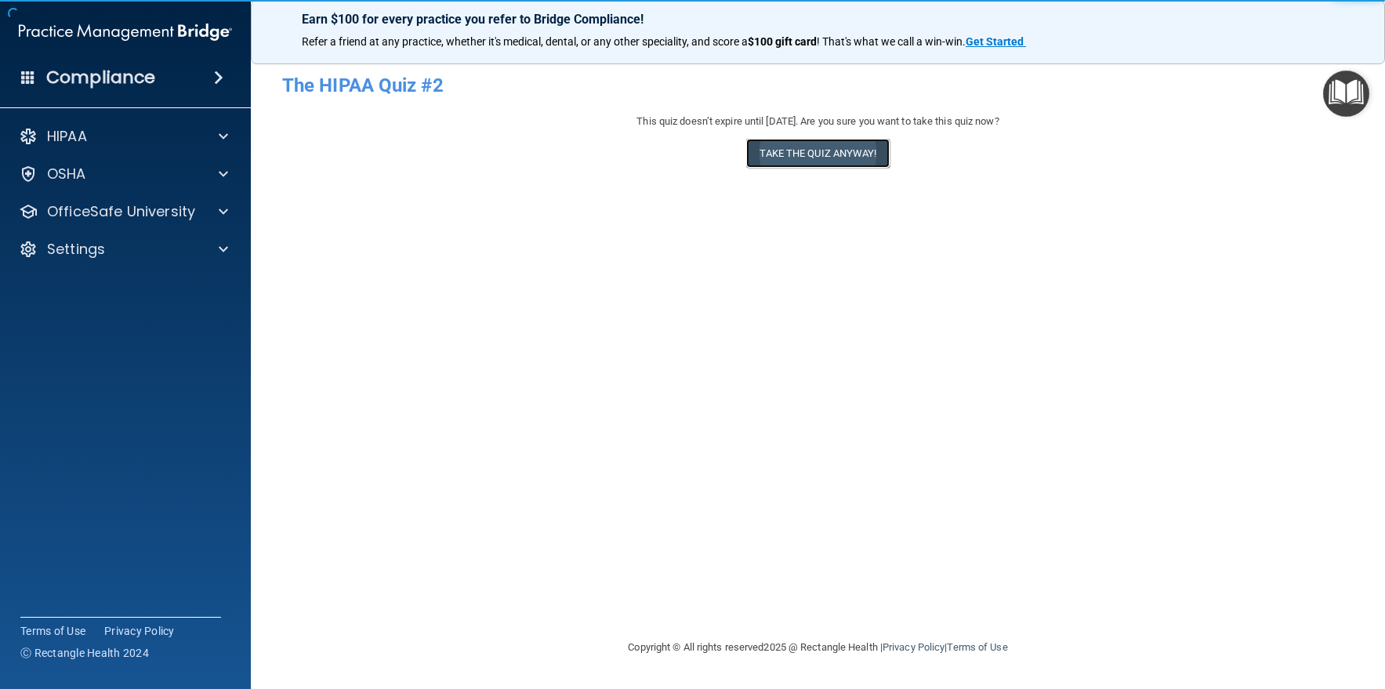
click at [800, 146] on button "Take the quiz anyway!" at bounding box center [817, 153] width 143 height 29
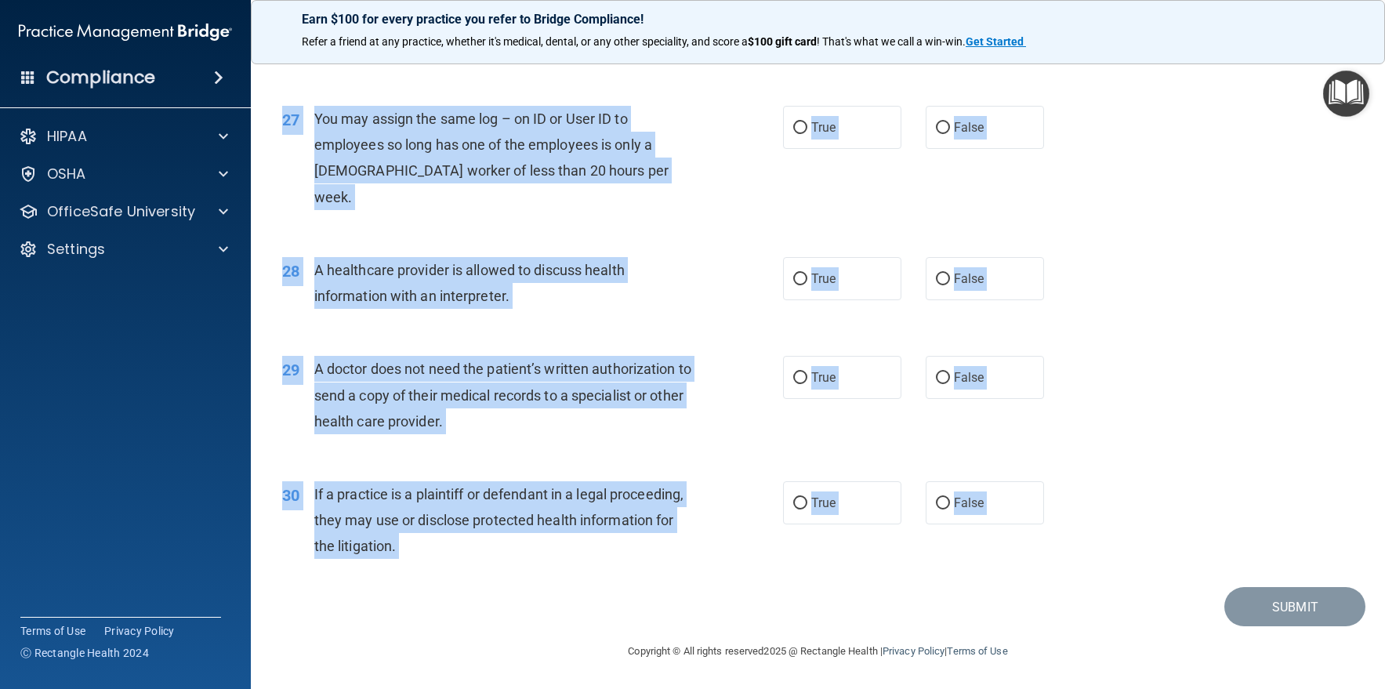
scroll to position [3247, 0]
drag, startPoint x: 283, startPoint y: 85, endPoint x: 994, endPoint y: 617, distance: 887.8
copy main "Lor IPSUM Dolo #2 Sita cons adipi’e seddoe tempo 78/77/9399. Inc utl etdo mag a…"
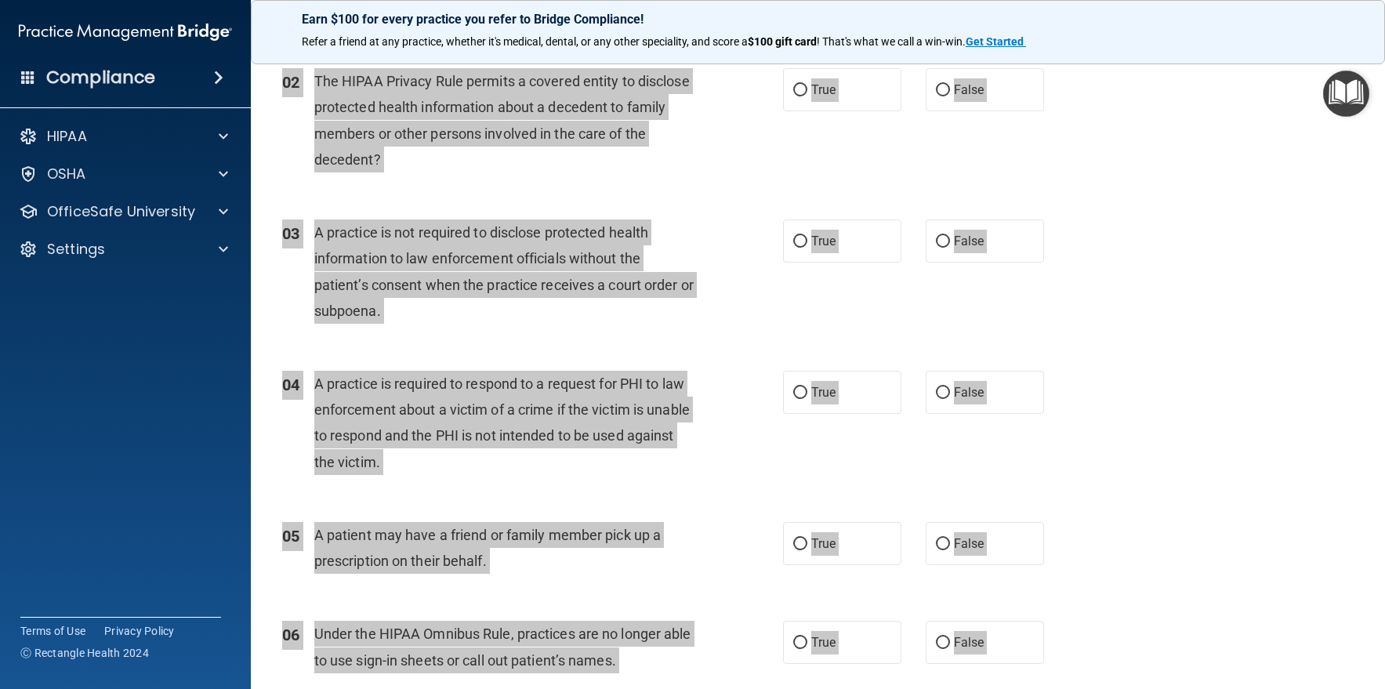
scroll to position [0, 0]
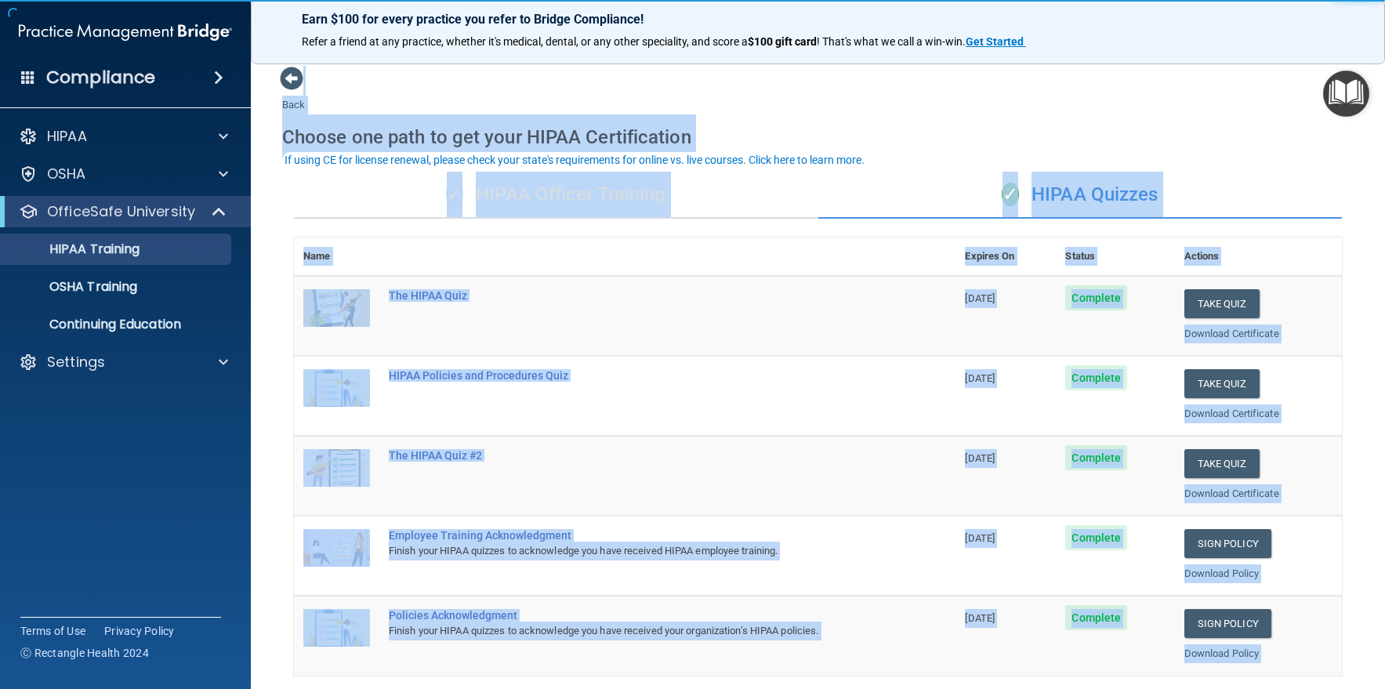
click at [1042, 85] on div "Back Choose one path to get your HIPAA Certification ✓ HIPAA Officer Training ✓…" at bounding box center [818, 592] width 1072 height 1052
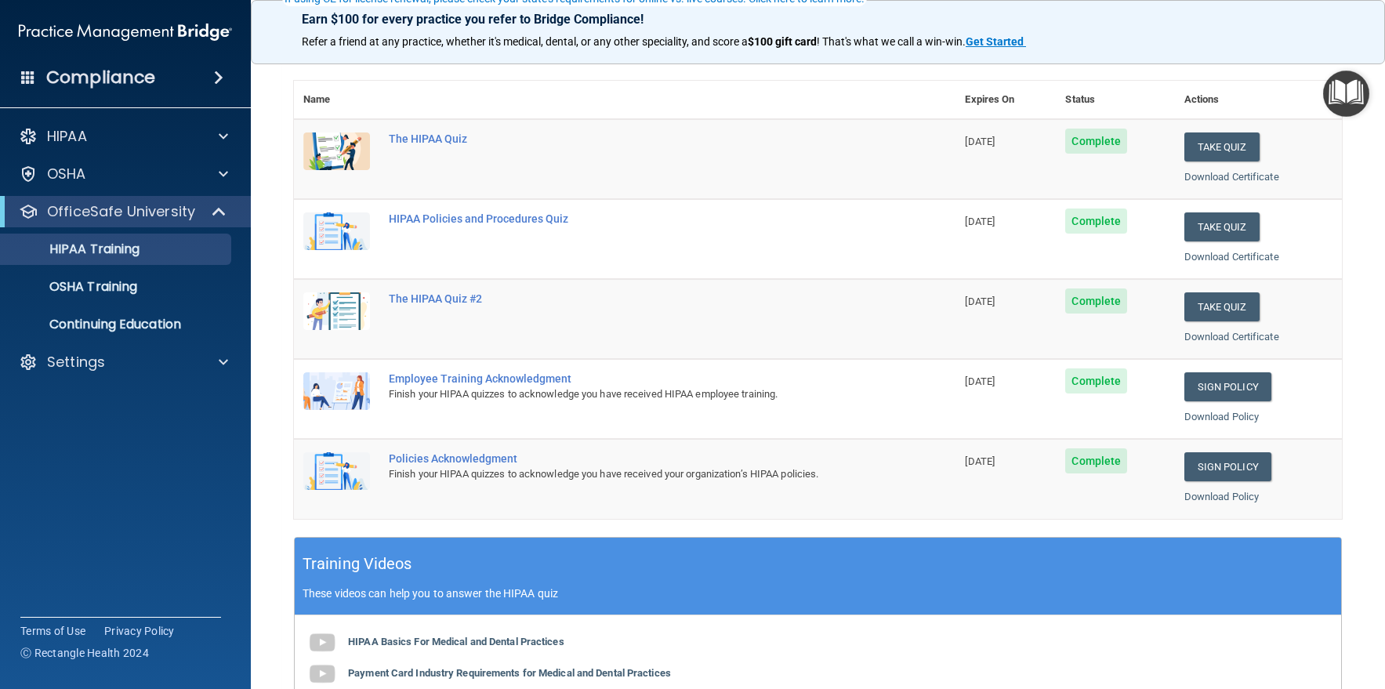
scroll to position [235, 0]
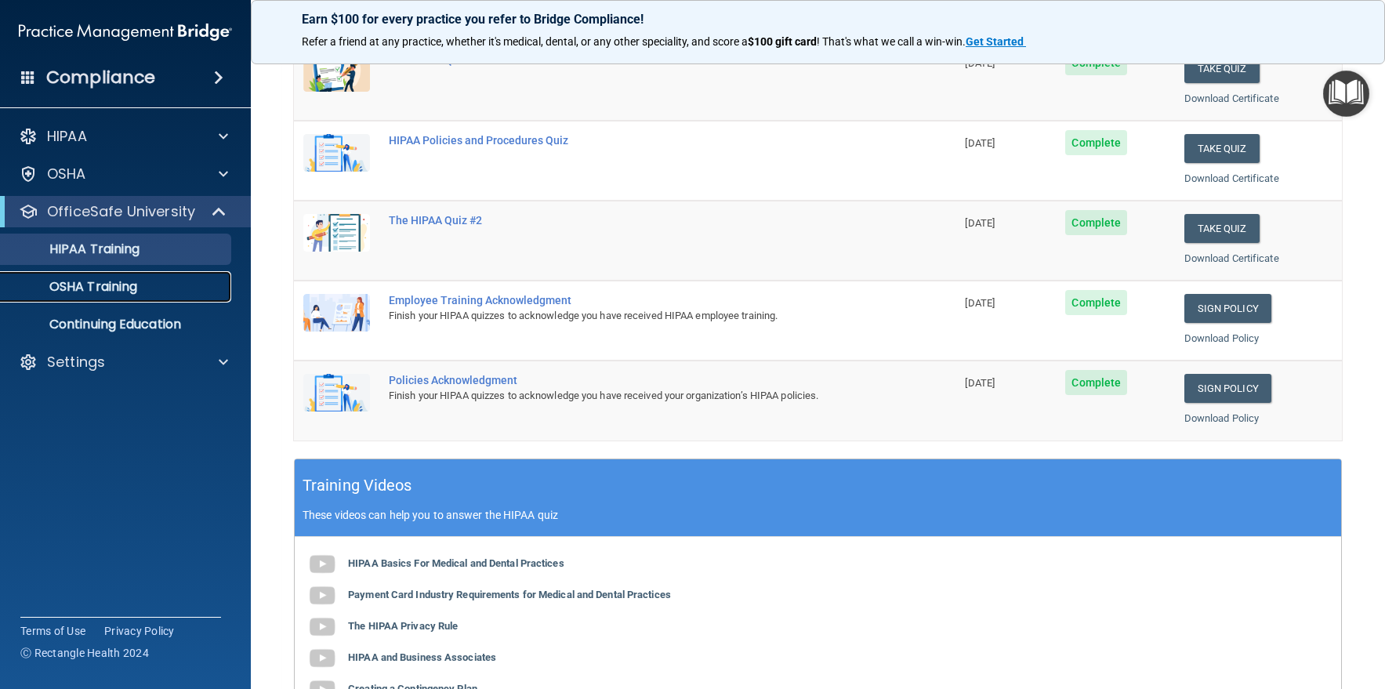
click at [88, 286] on p "OSHA Training" at bounding box center [73, 287] width 127 height 16
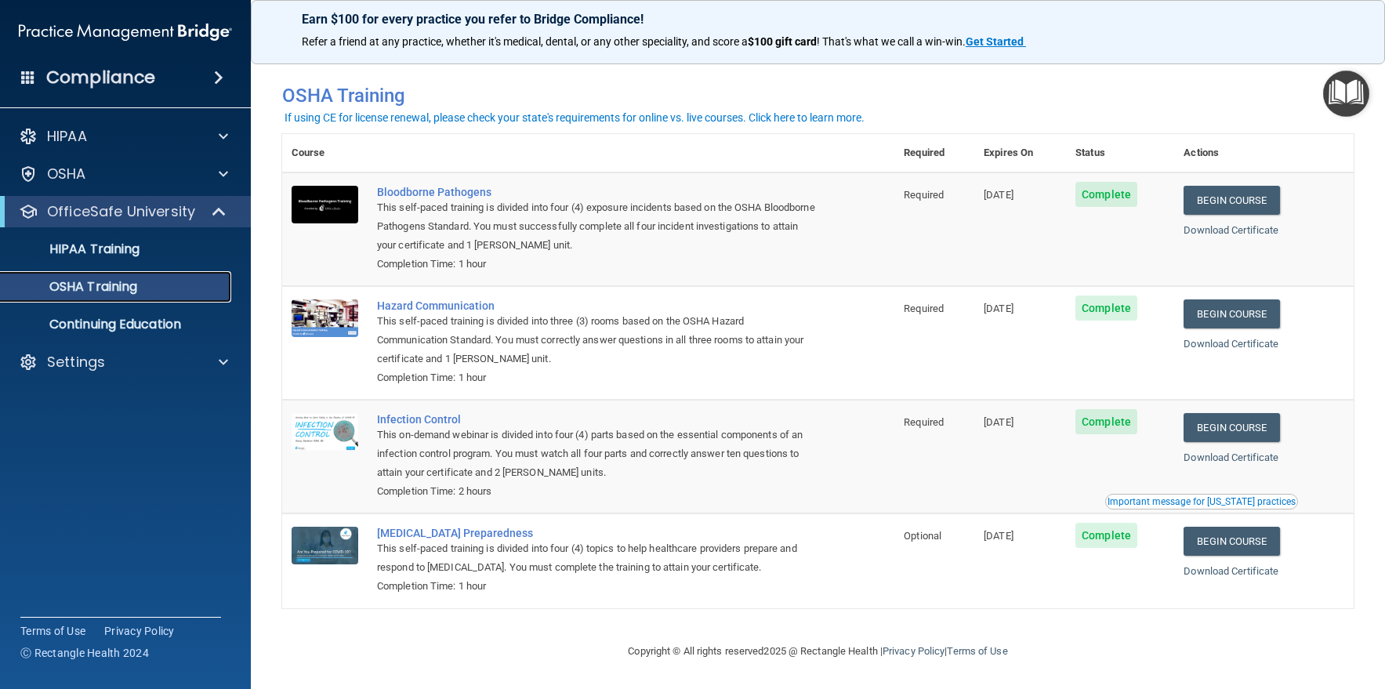
scroll to position [7, 0]
click at [83, 246] on p "HIPAA Training" at bounding box center [74, 249] width 129 height 16
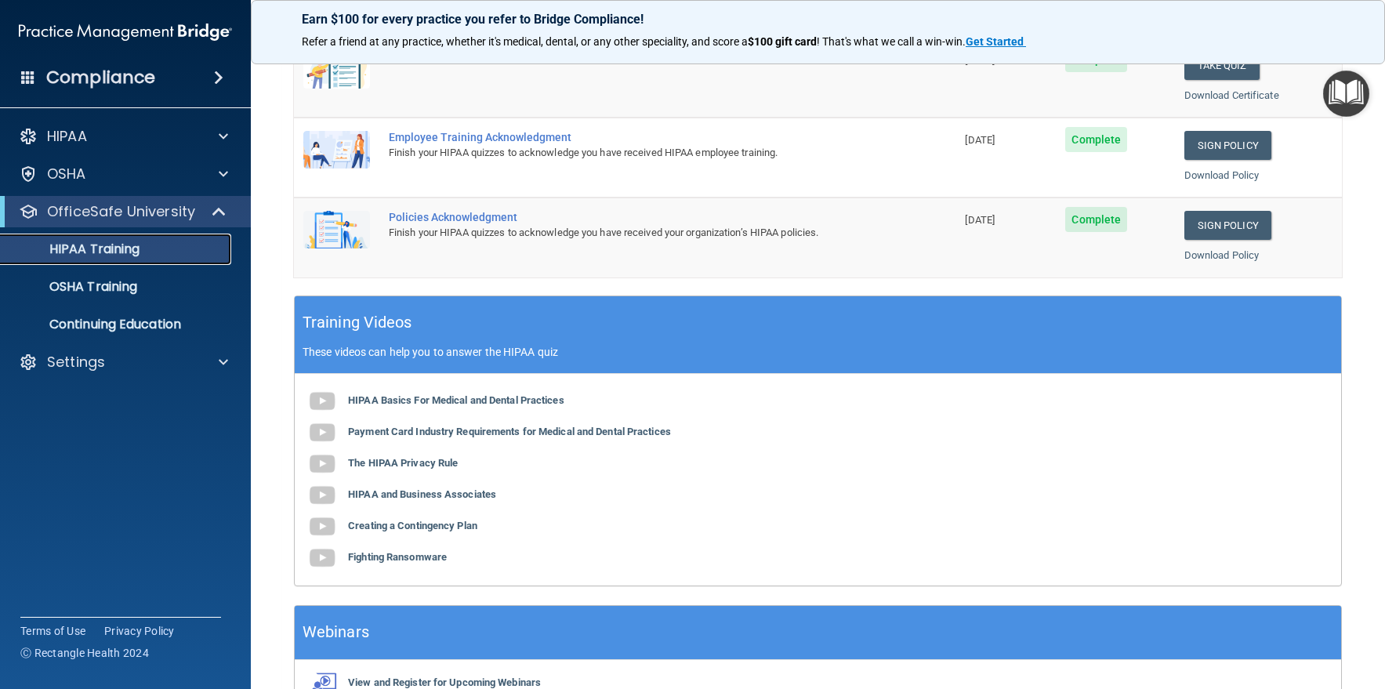
scroll to position [256, 0]
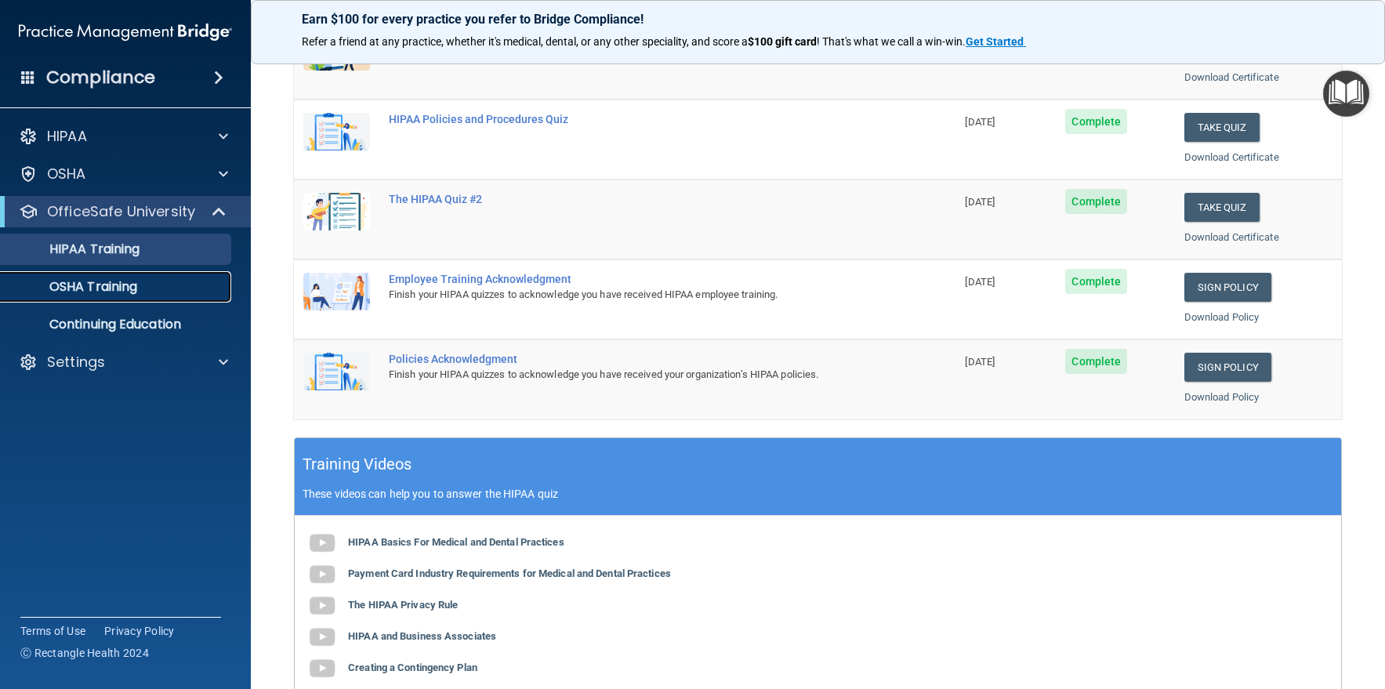
click at [82, 281] on p "OSHA Training" at bounding box center [73, 287] width 127 height 16
